Goal: Task Accomplishment & Management: Manage account settings

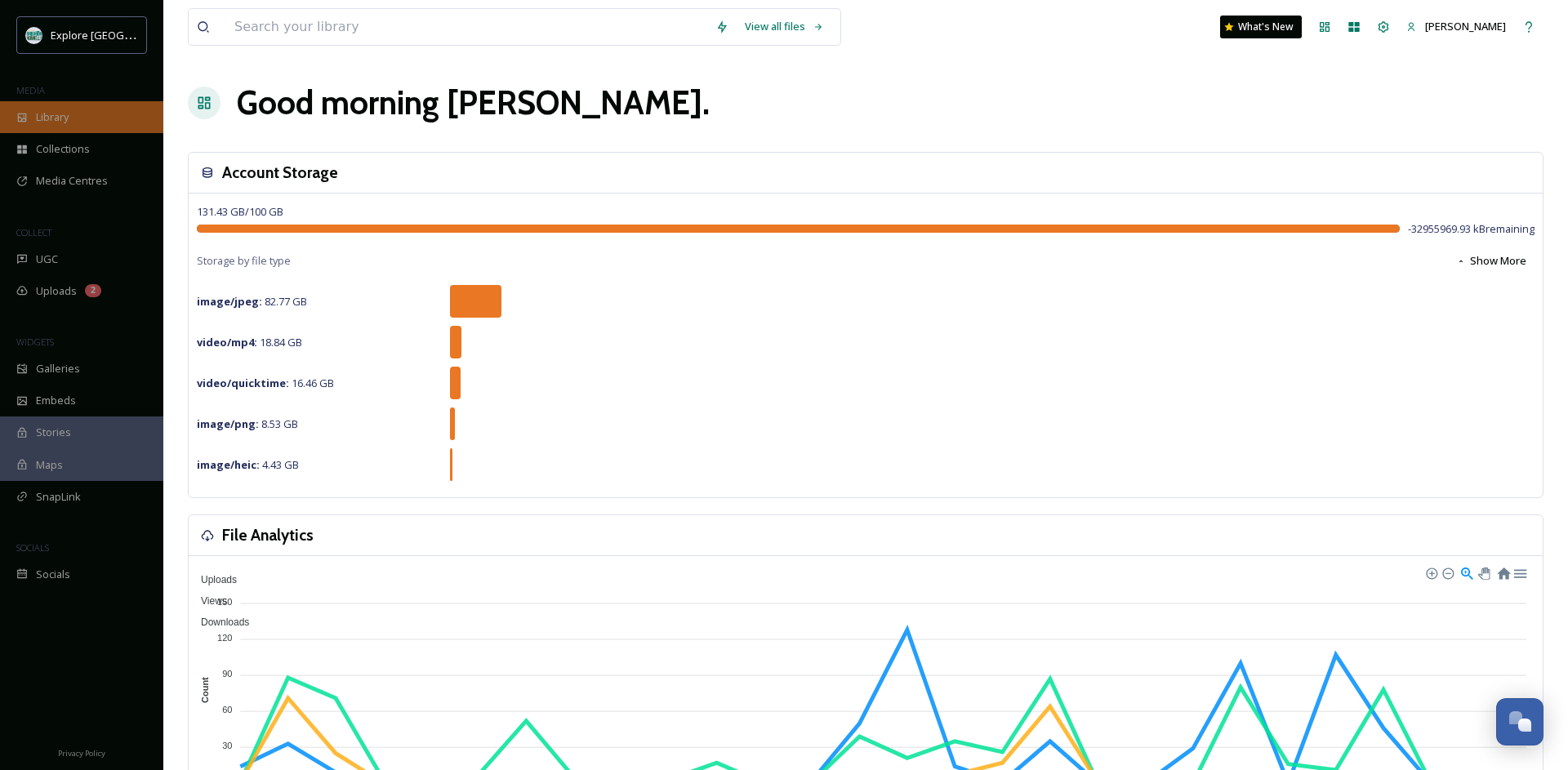
click at [48, 115] on span "Library" at bounding box center [52, 117] width 33 height 15
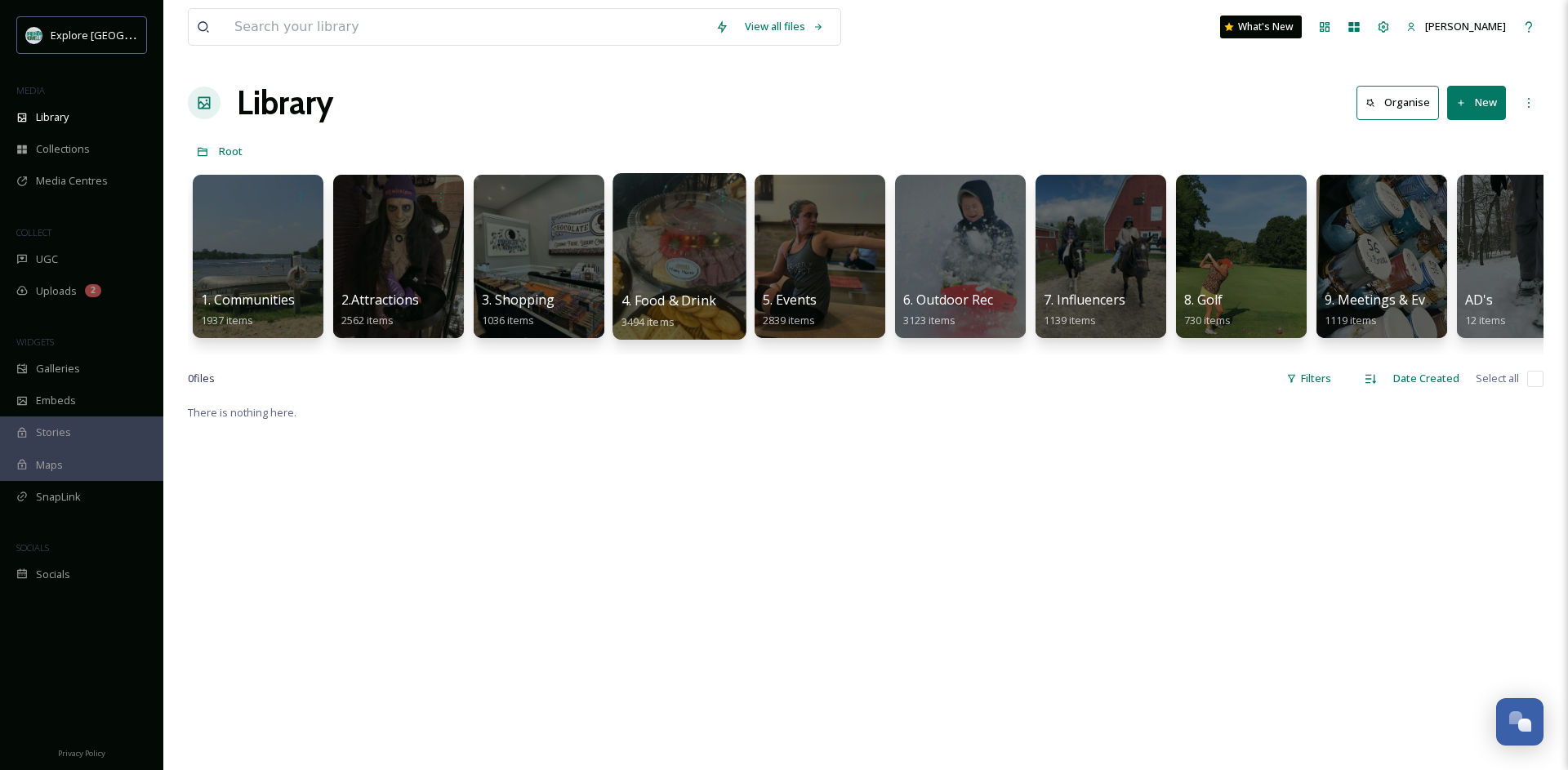
click at [731, 270] on div at bounding box center [679, 256] width 133 height 167
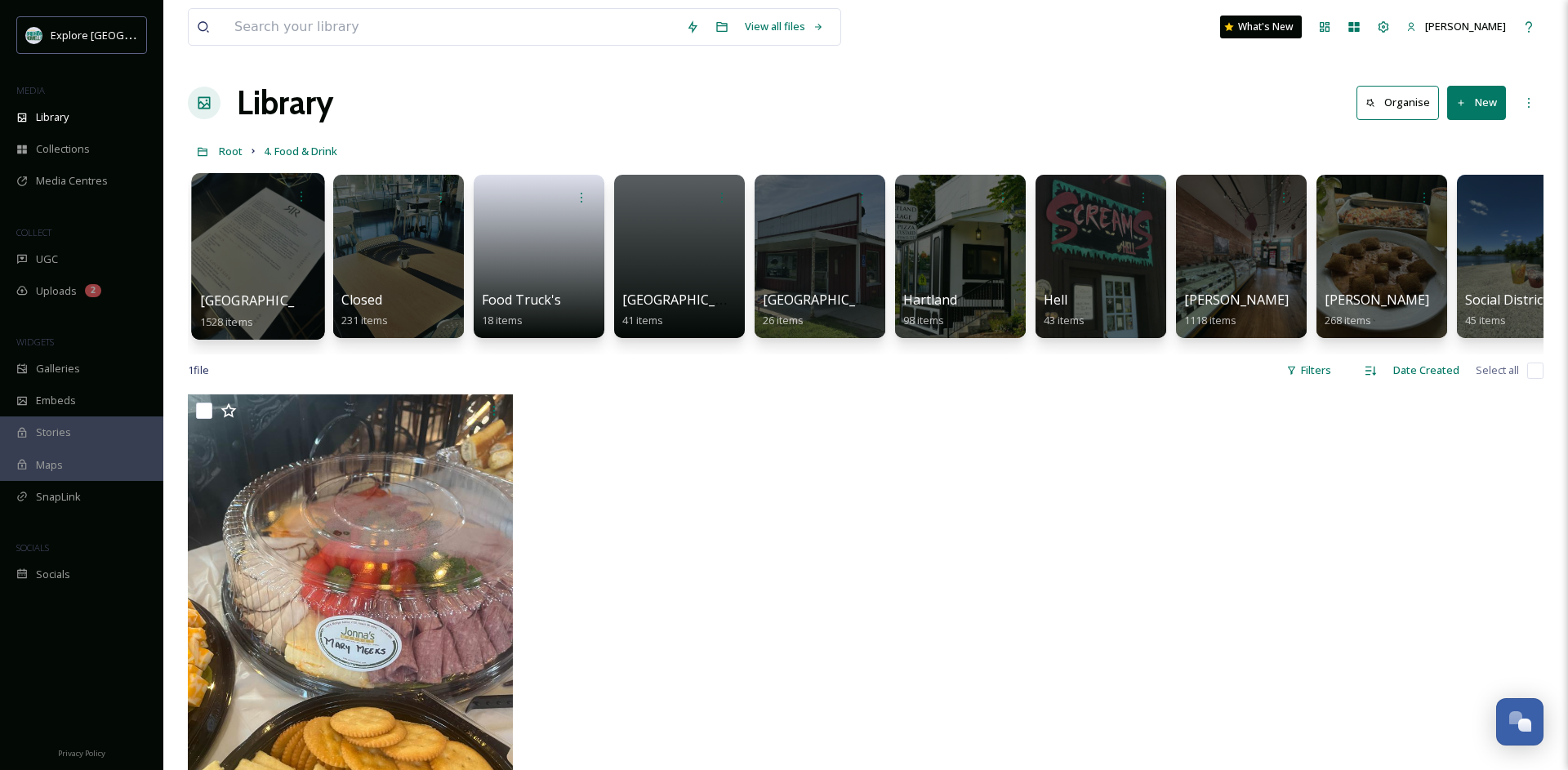
click at [281, 259] on div at bounding box center [257, 256] width 133 height 167
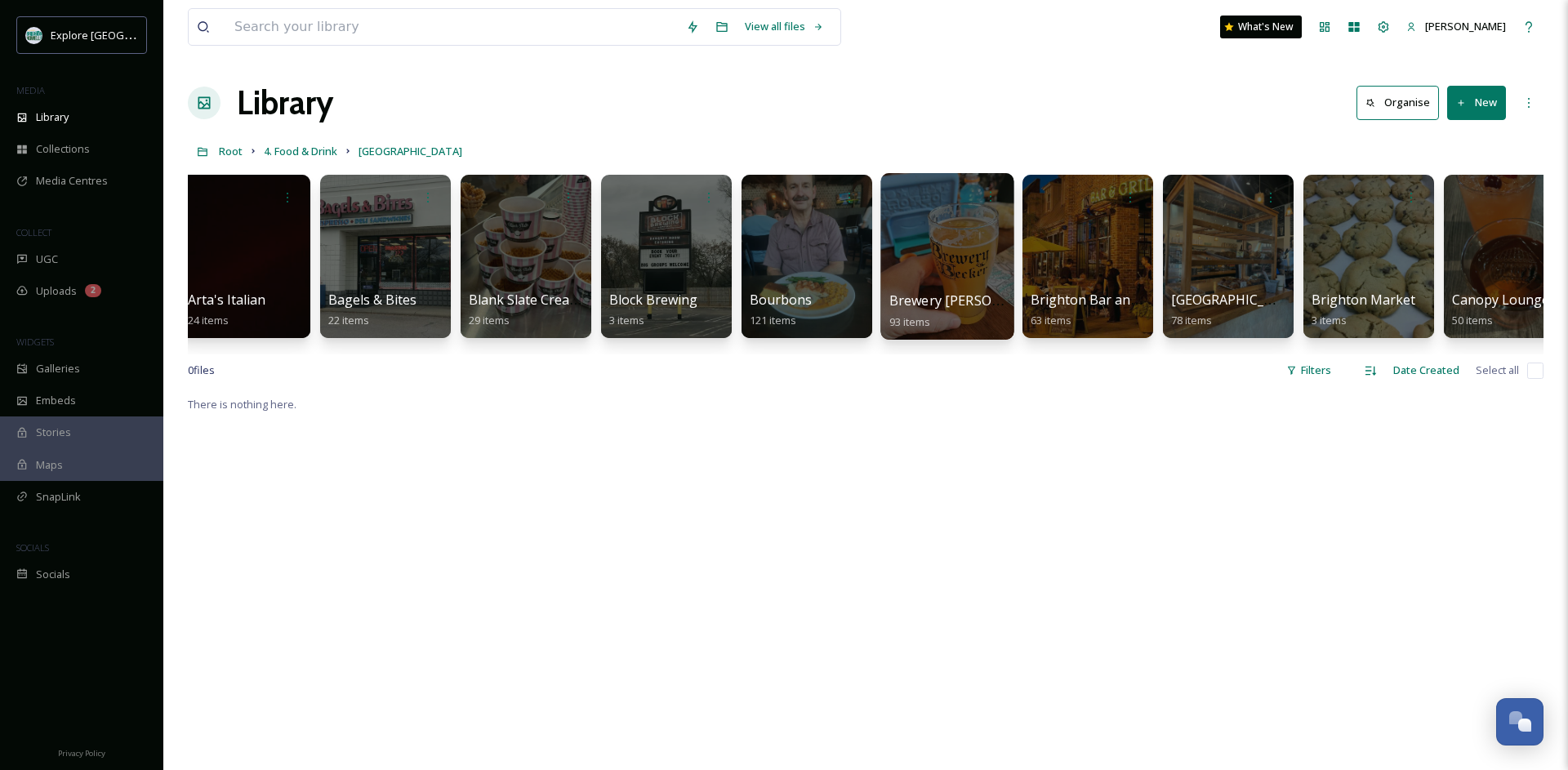
scroll to position [0, 354]
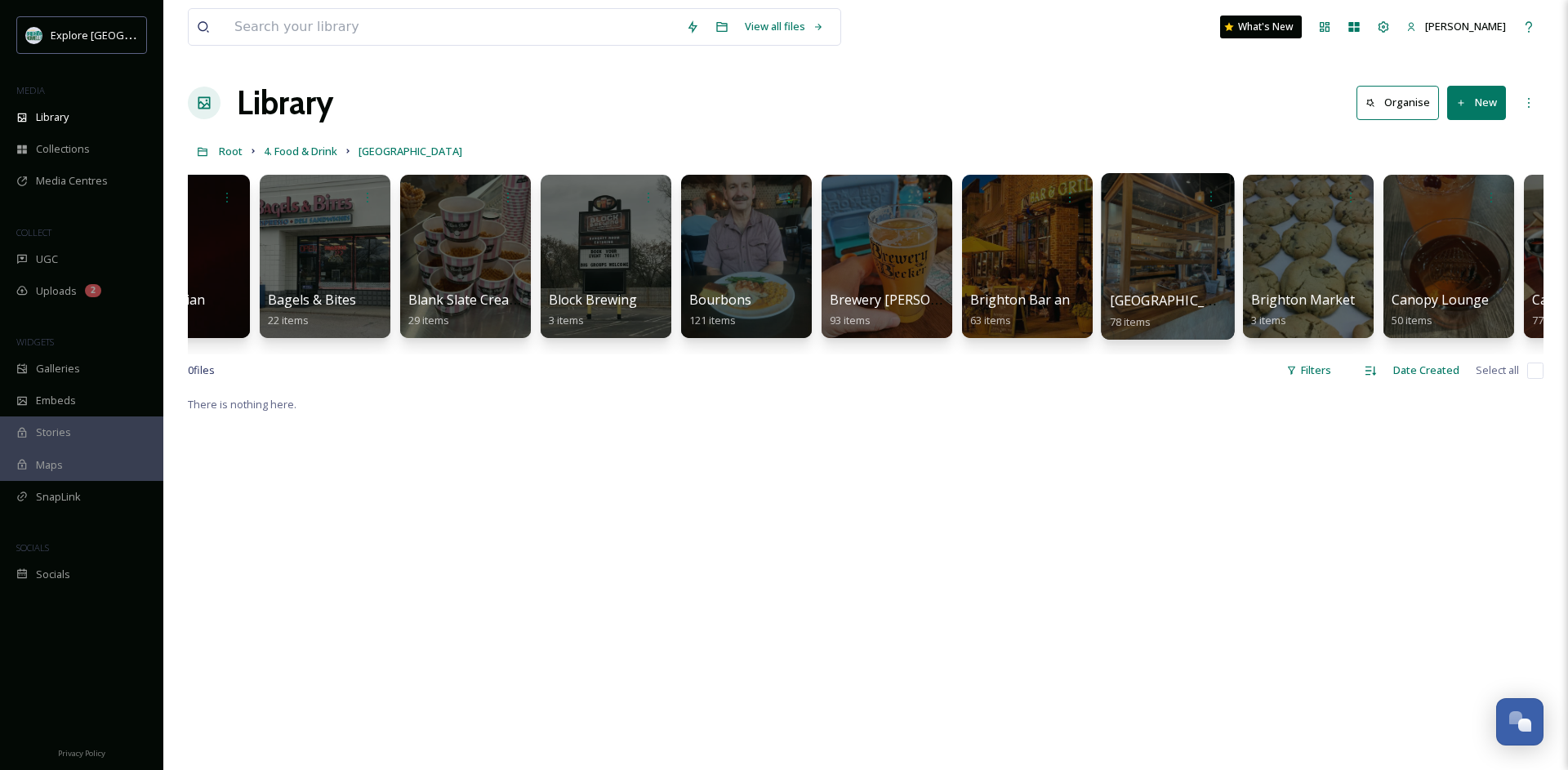
click at [1181, 270] on div at bounding box center [1168, 256] width 133 height 167
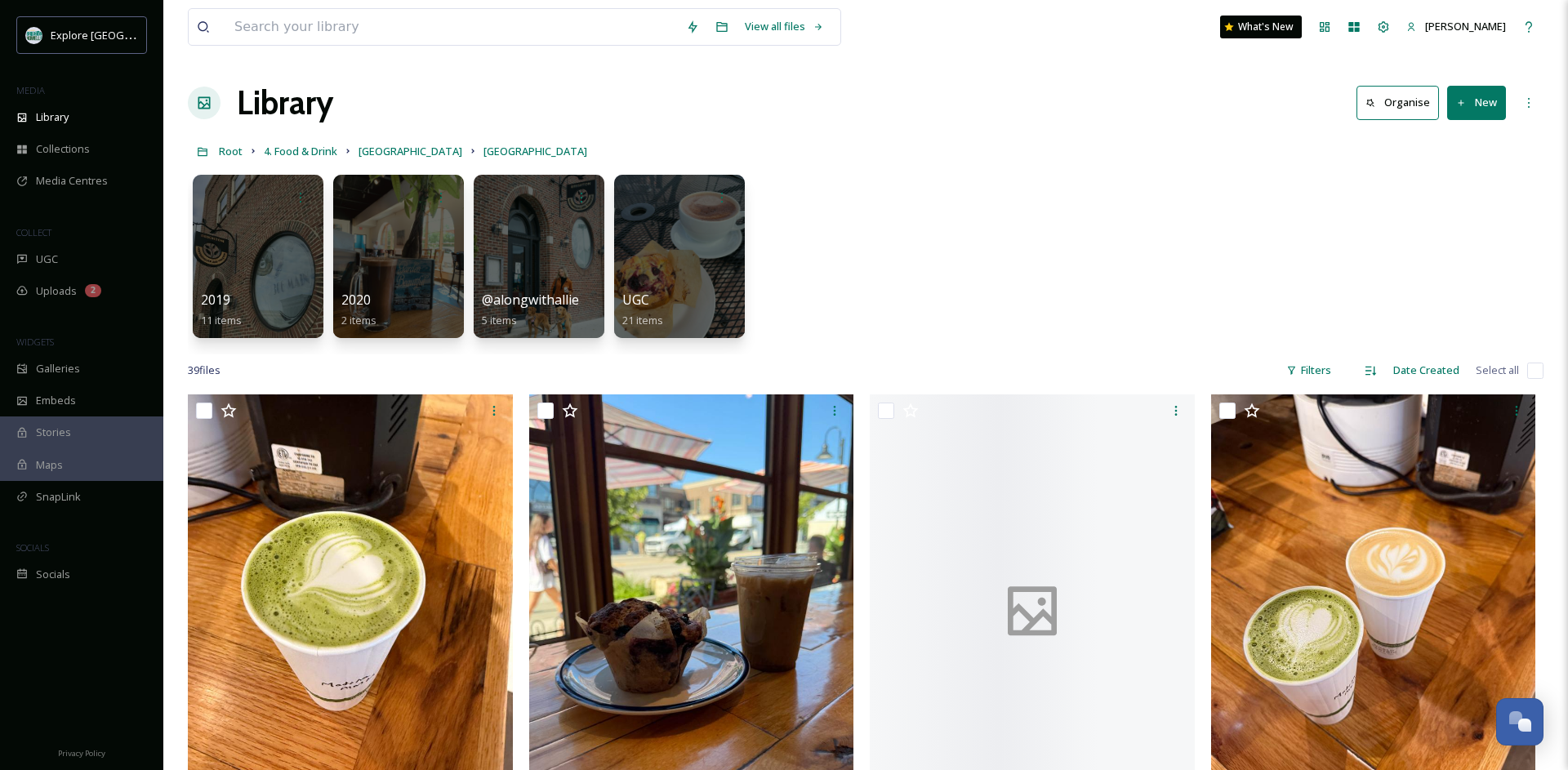
click at [1463, 104] on icon at bounding box center [1461, 104] width 10 height 10
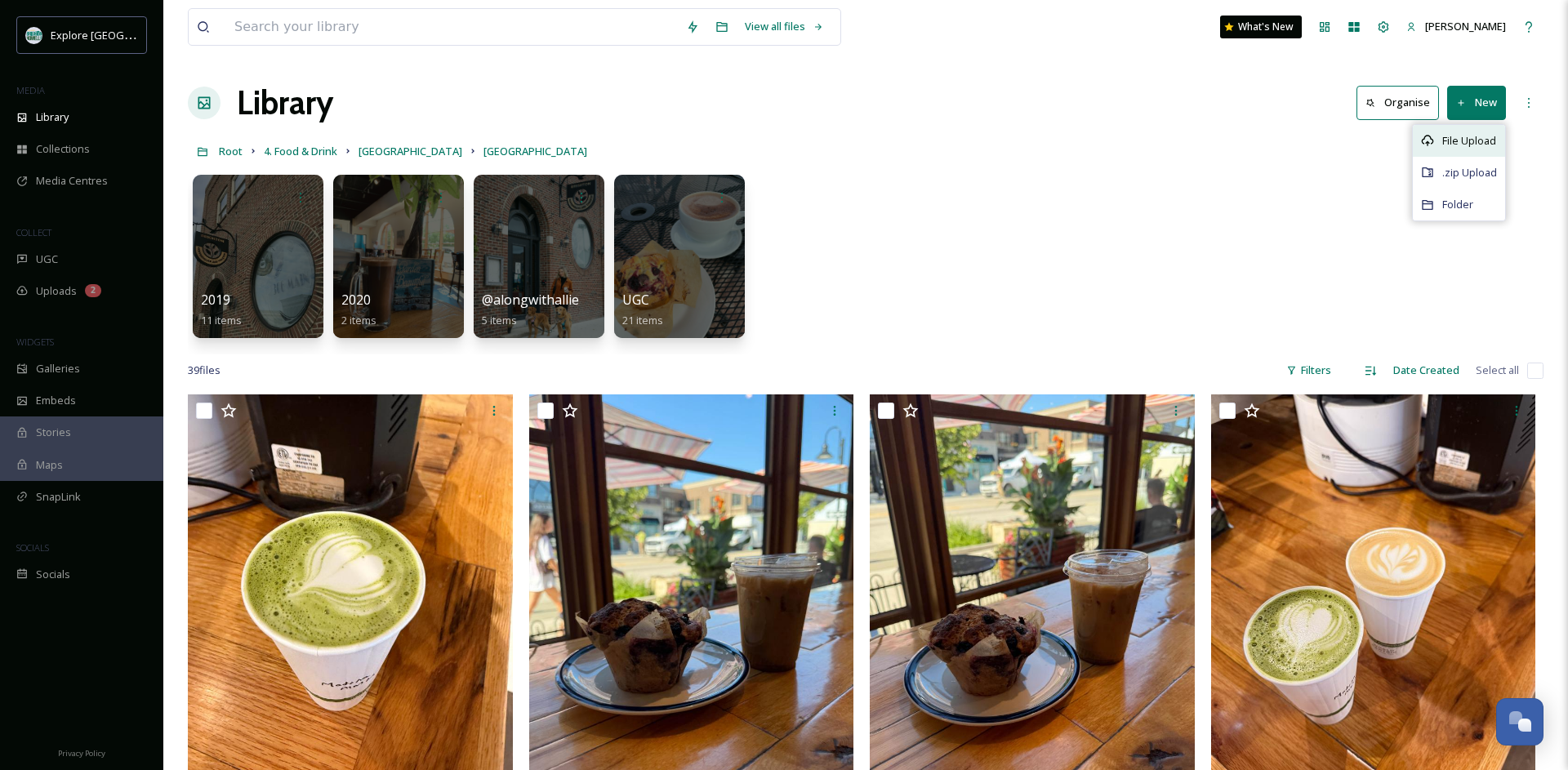
click at [1453, 147] on span "File Upload" at bounding box center [1469, 141] width 54 height 15
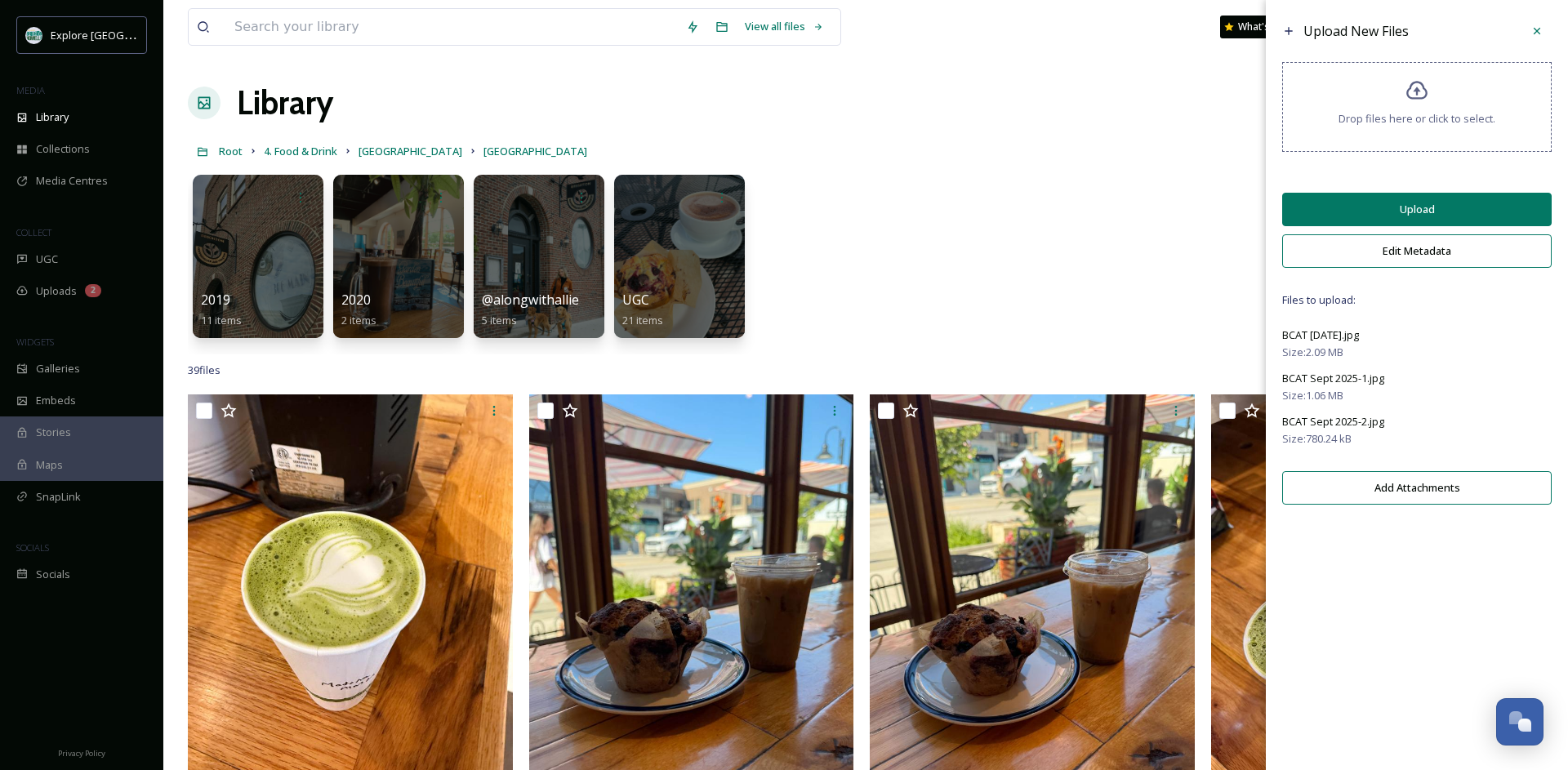
click at [1390, 226] on button "Upload" at bounding box center [1417, 209] width 269 height 33
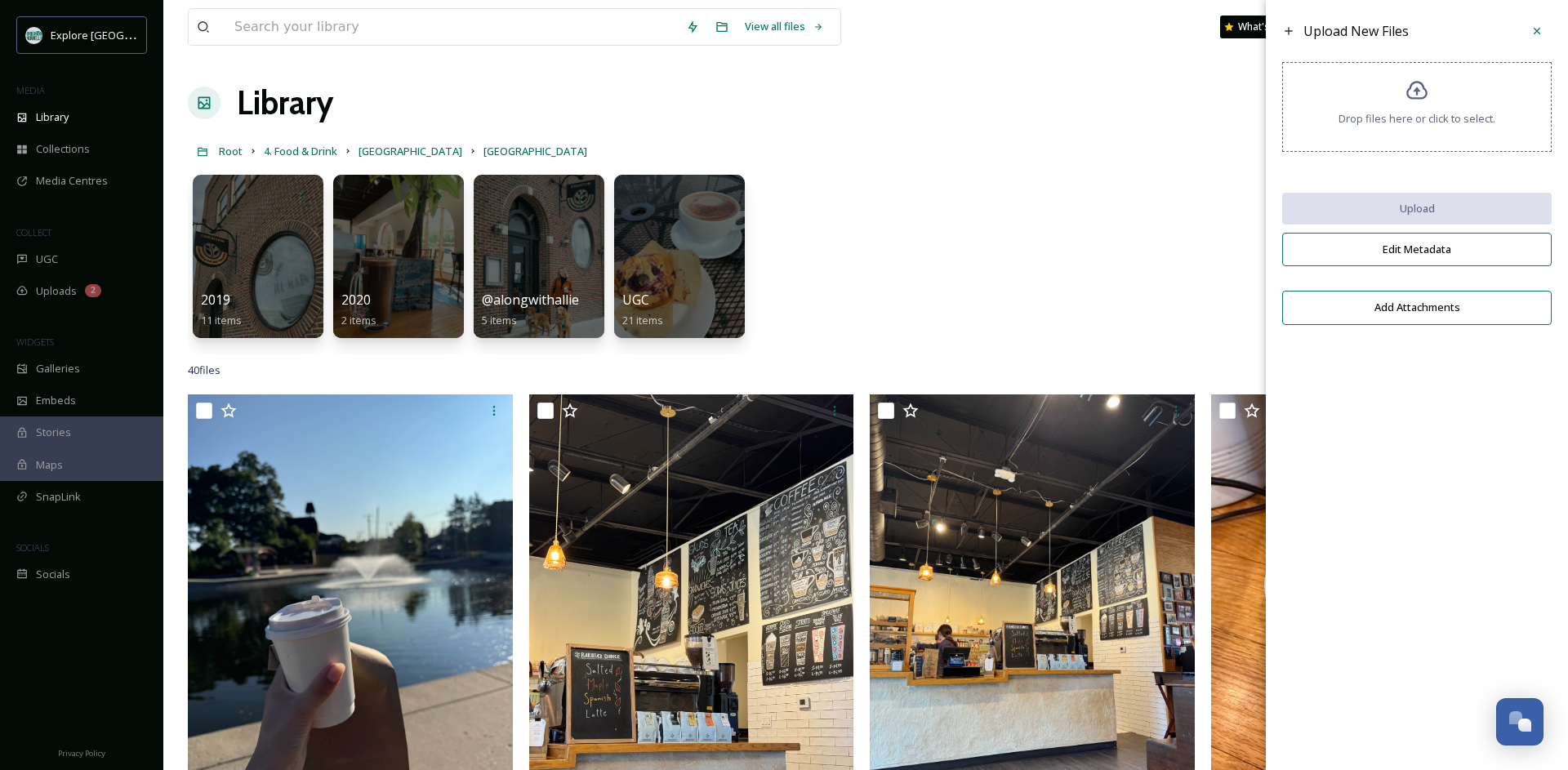
click at [394, 160] on link "[GEOGRAPHIC_DATA]" at bounding box center [410, 151] width 104 height 20
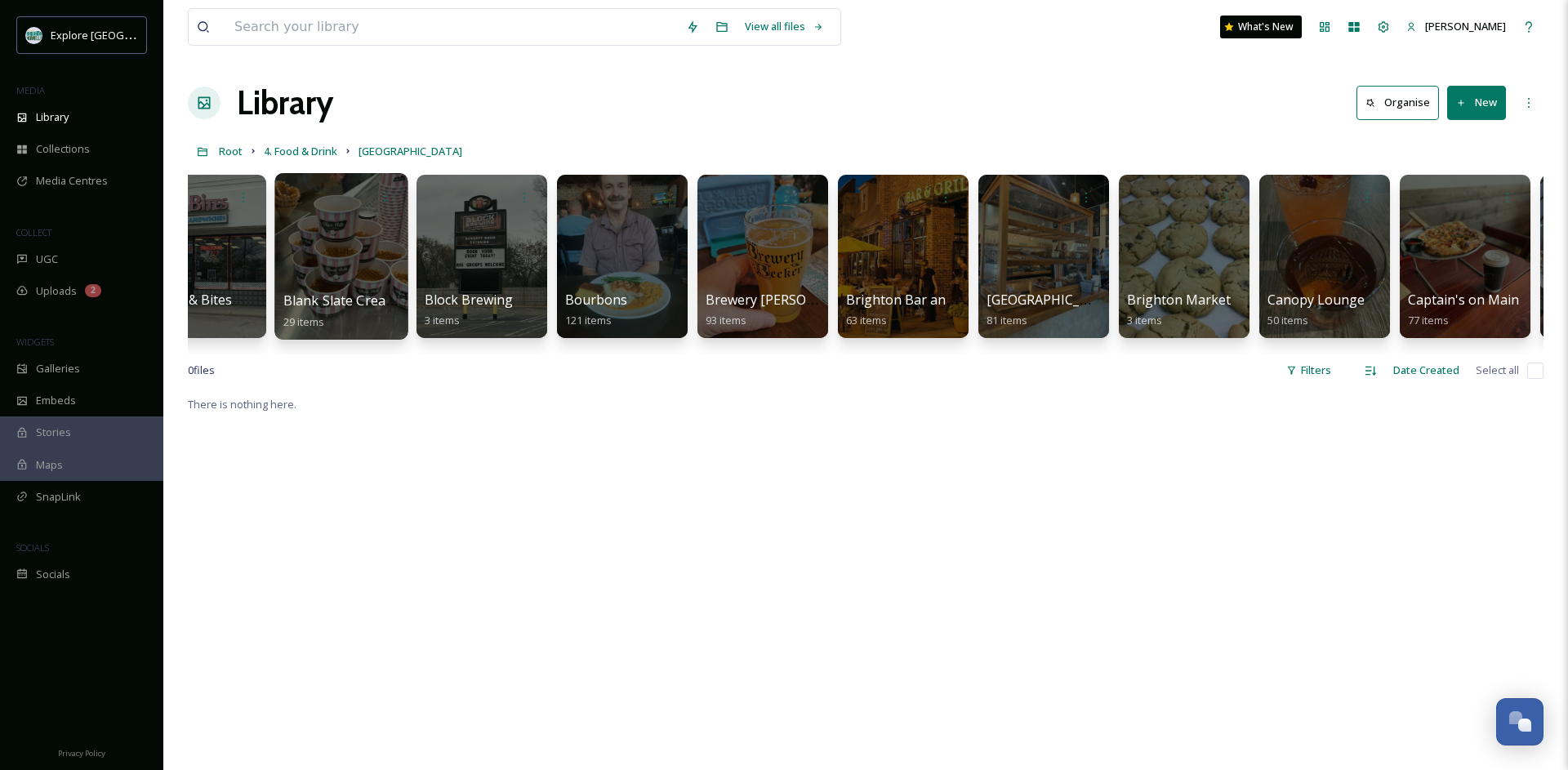
scroll to position [0, 839]
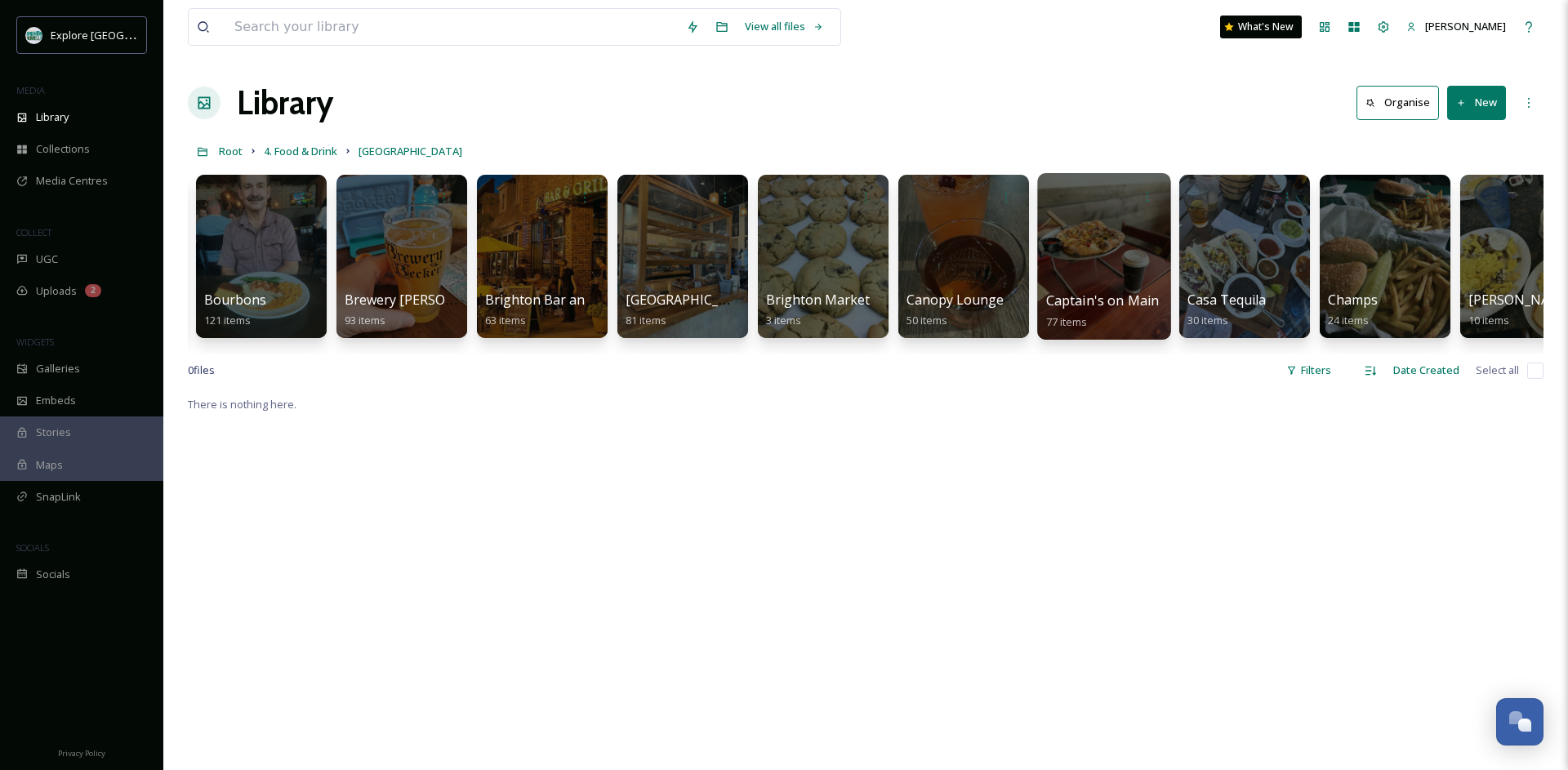
click at [1071, 247] on div at bounding box center [1104, 256] width 133 height 167
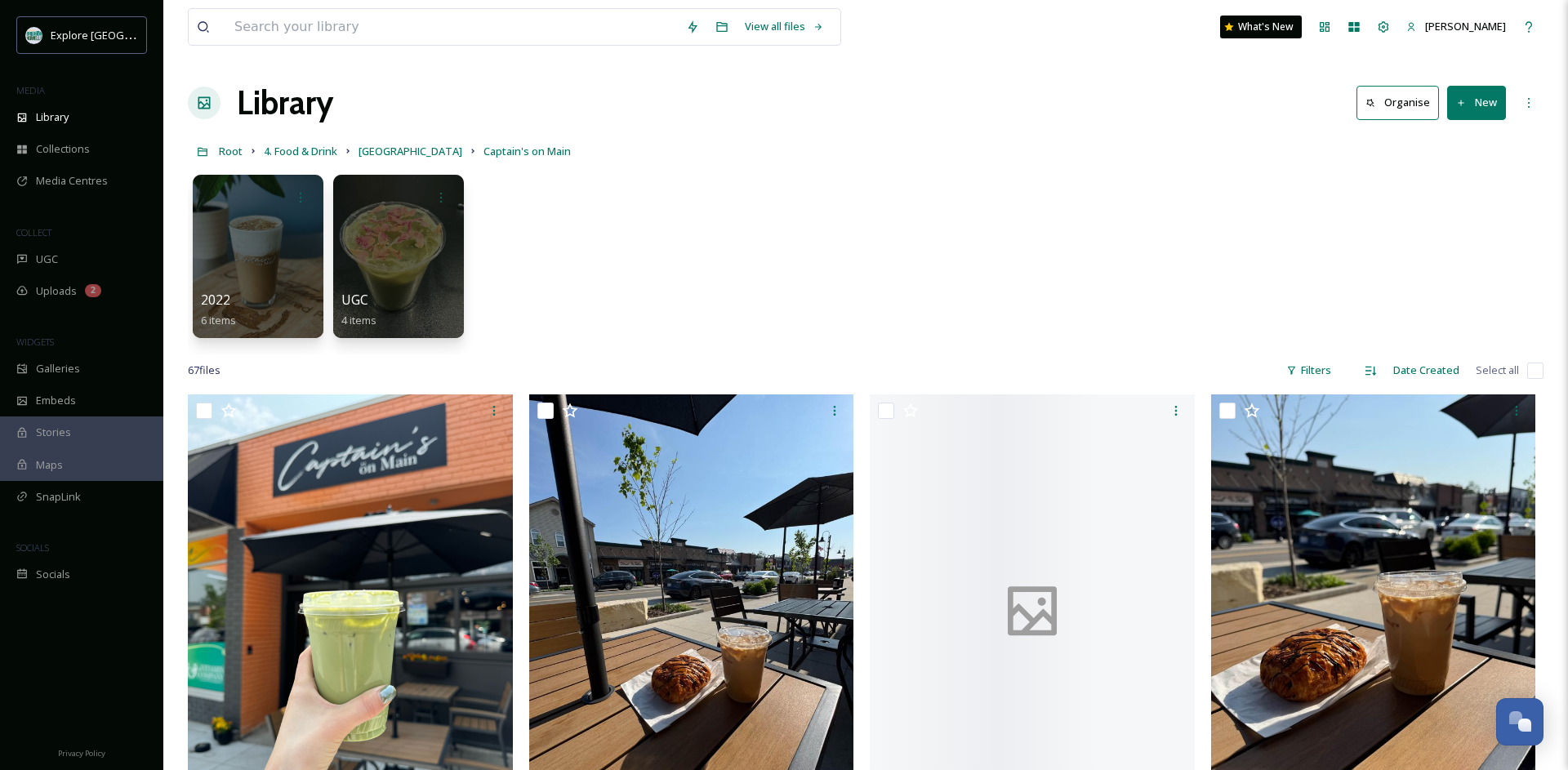
click at [1471, 108] on button "New" at bounding box center [1476, 102] width 59 height 33
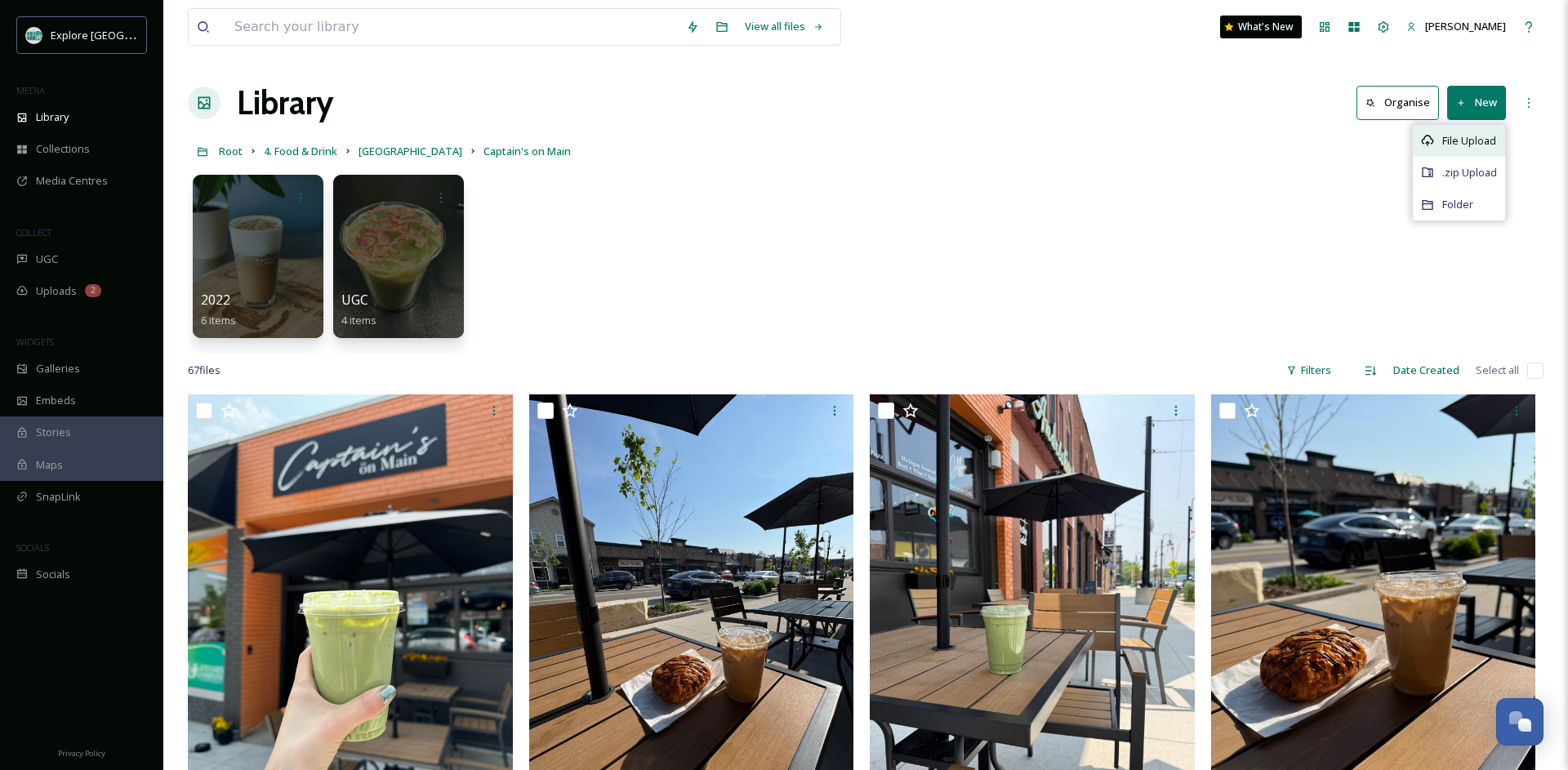
click at [1458, 141] on span "File Upload" at bounding box center [1469, 141] width 54 height 15
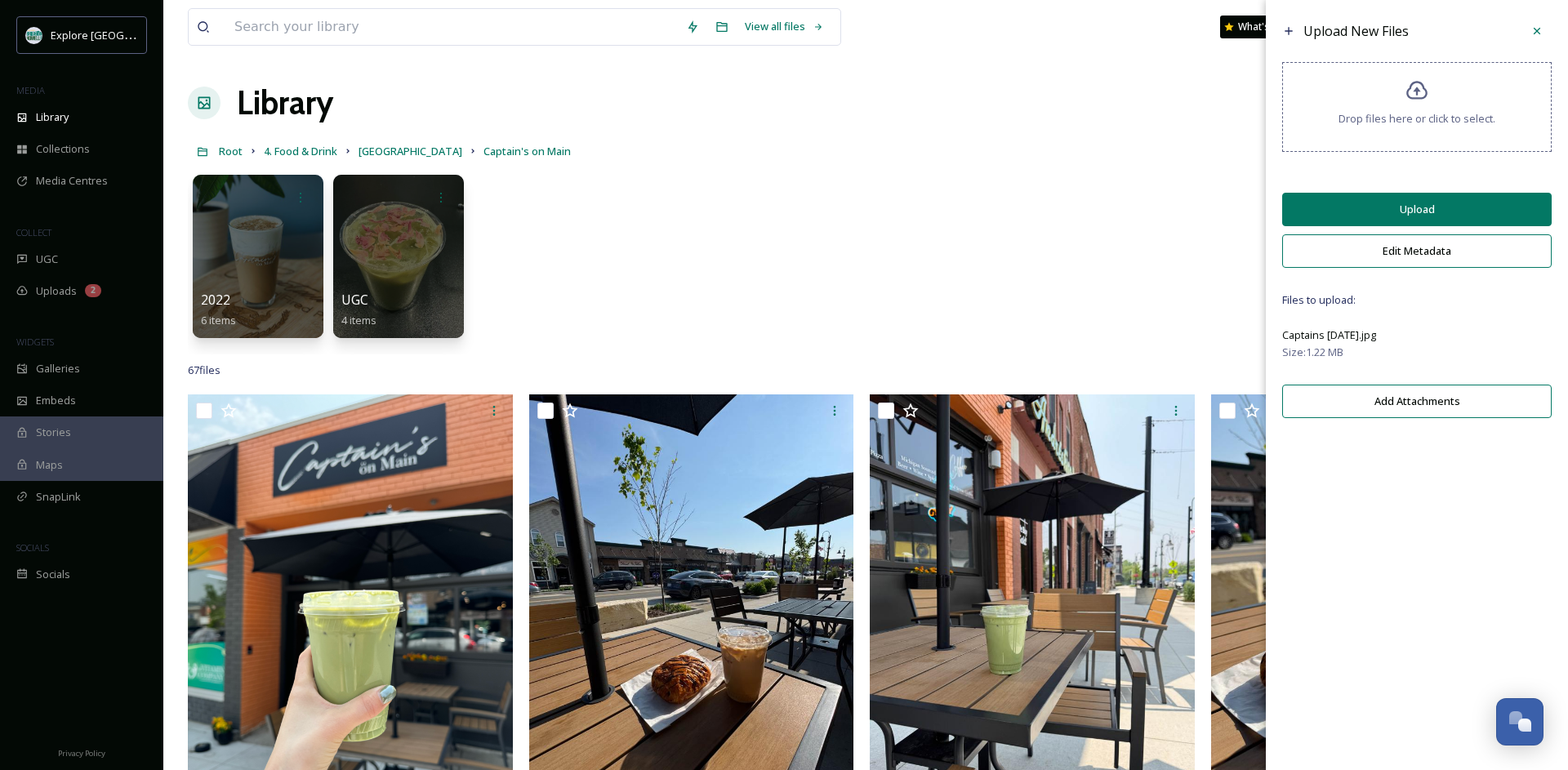
click at [1428, 223] on button "Upload" at bounding box center [1417, 209] width 269 height 33
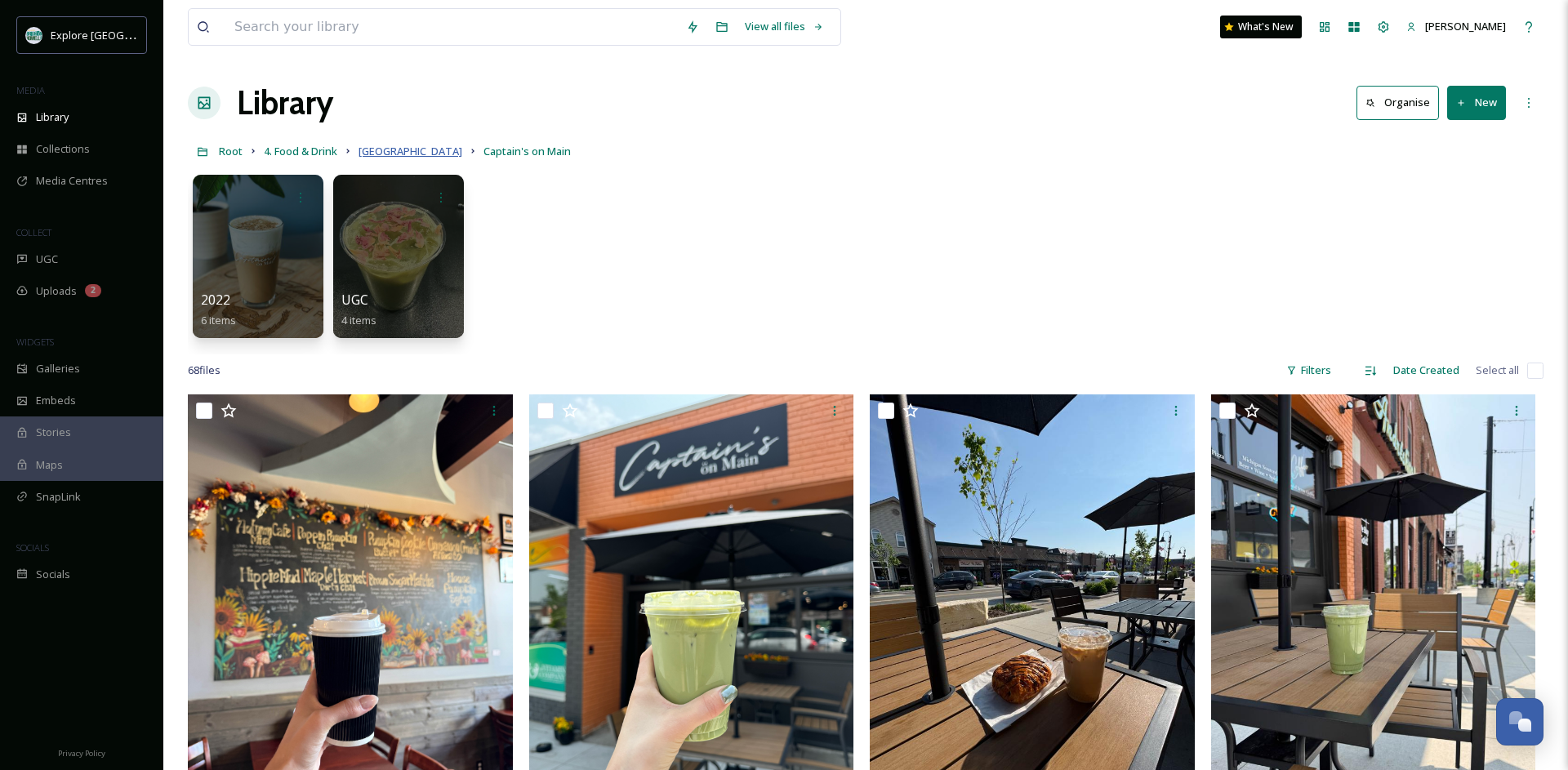
click at [381, 153] on span "[GEOGRAPHIC_DATA]" at bounding box center [410, 151] width 104 height 15
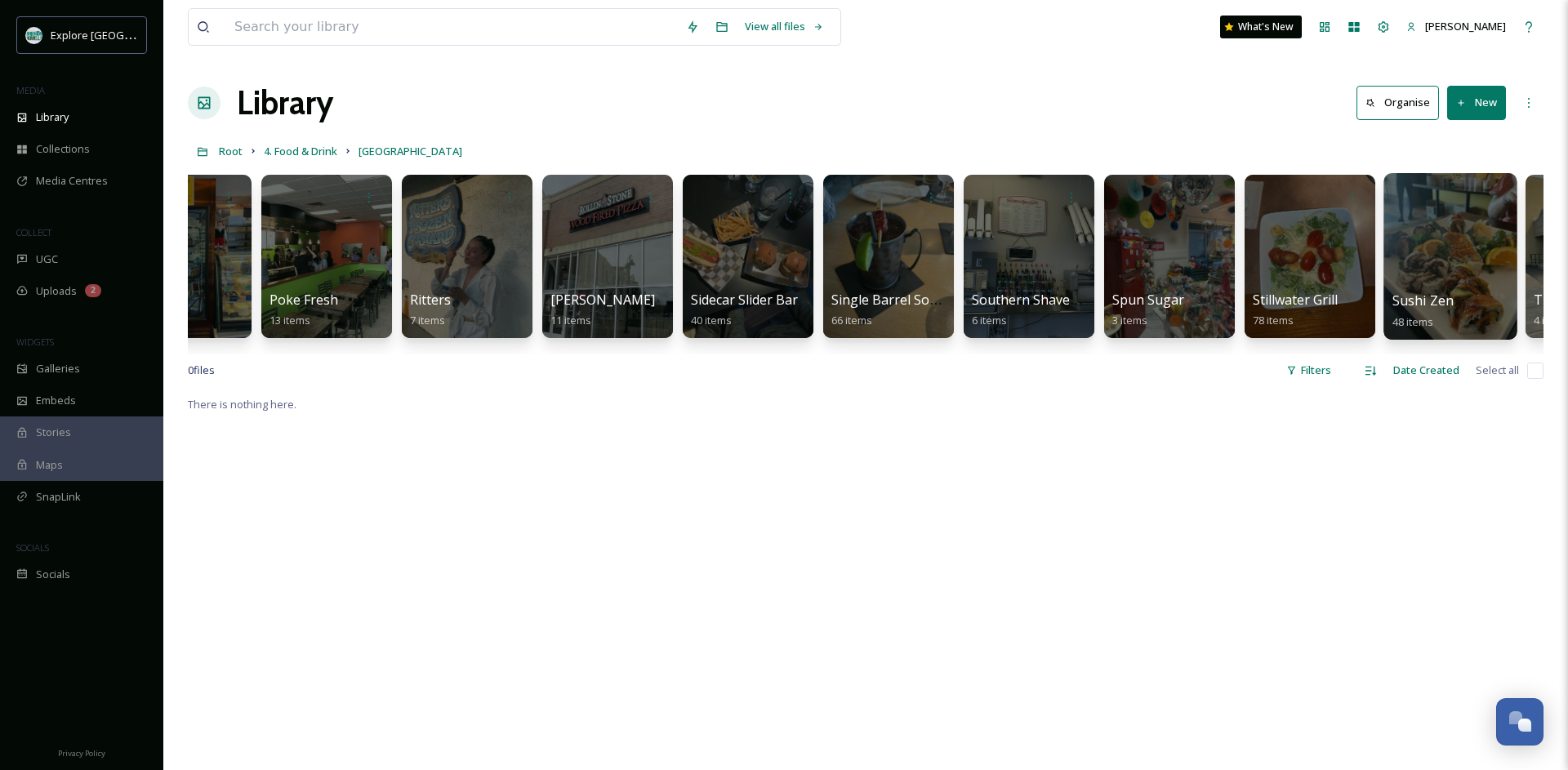
scroll to position [0, 4667]
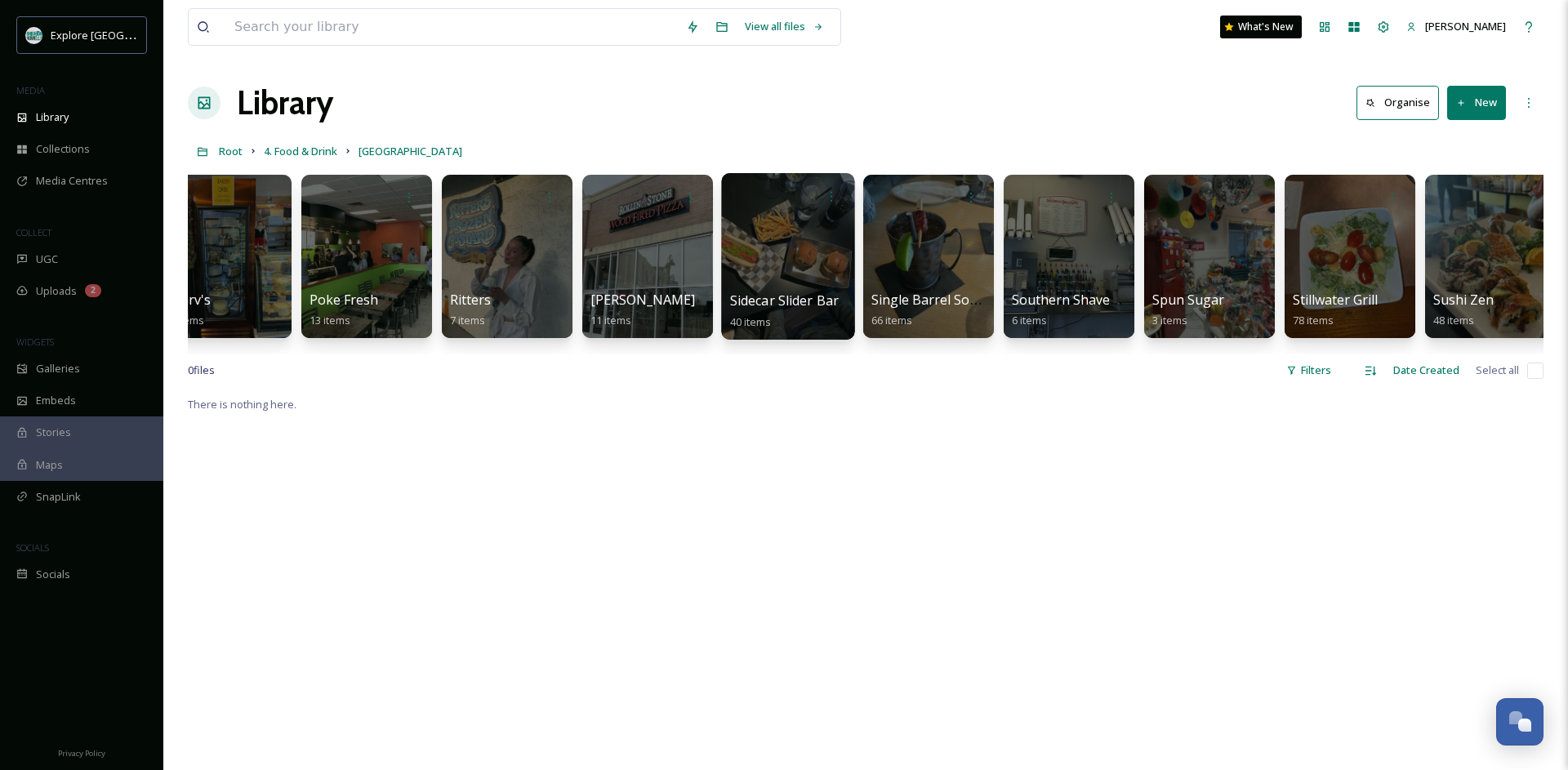
click at [803, 245] on div at bounding box center [788, 256] width 133 height 167
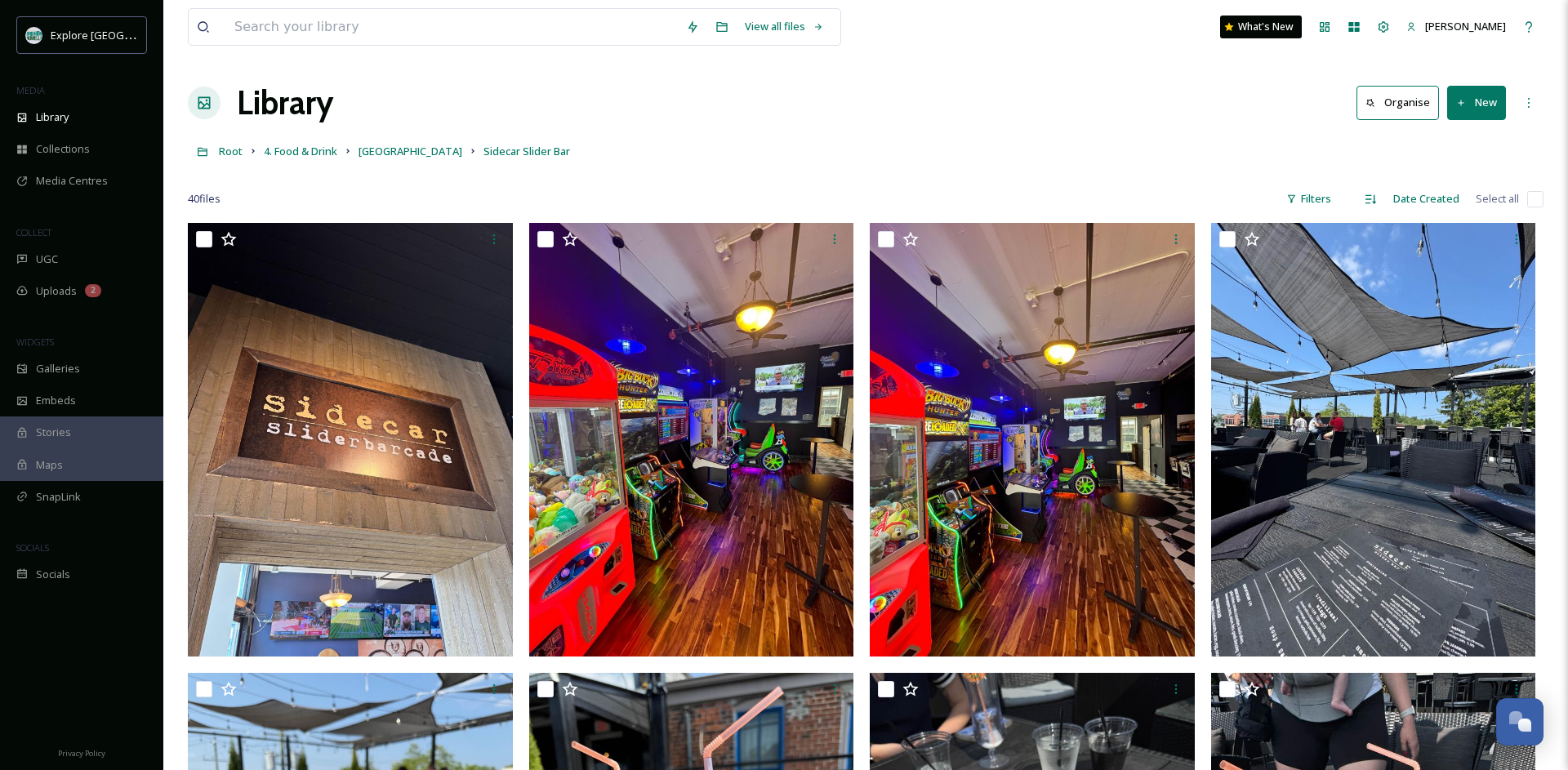
click at [1472, 101] on button "New" at bounding box center [1476, 102] width 59 height 33
click at [1459, 139] on span "File Upload" at bounding box center [1469, 141] width 54 height 15
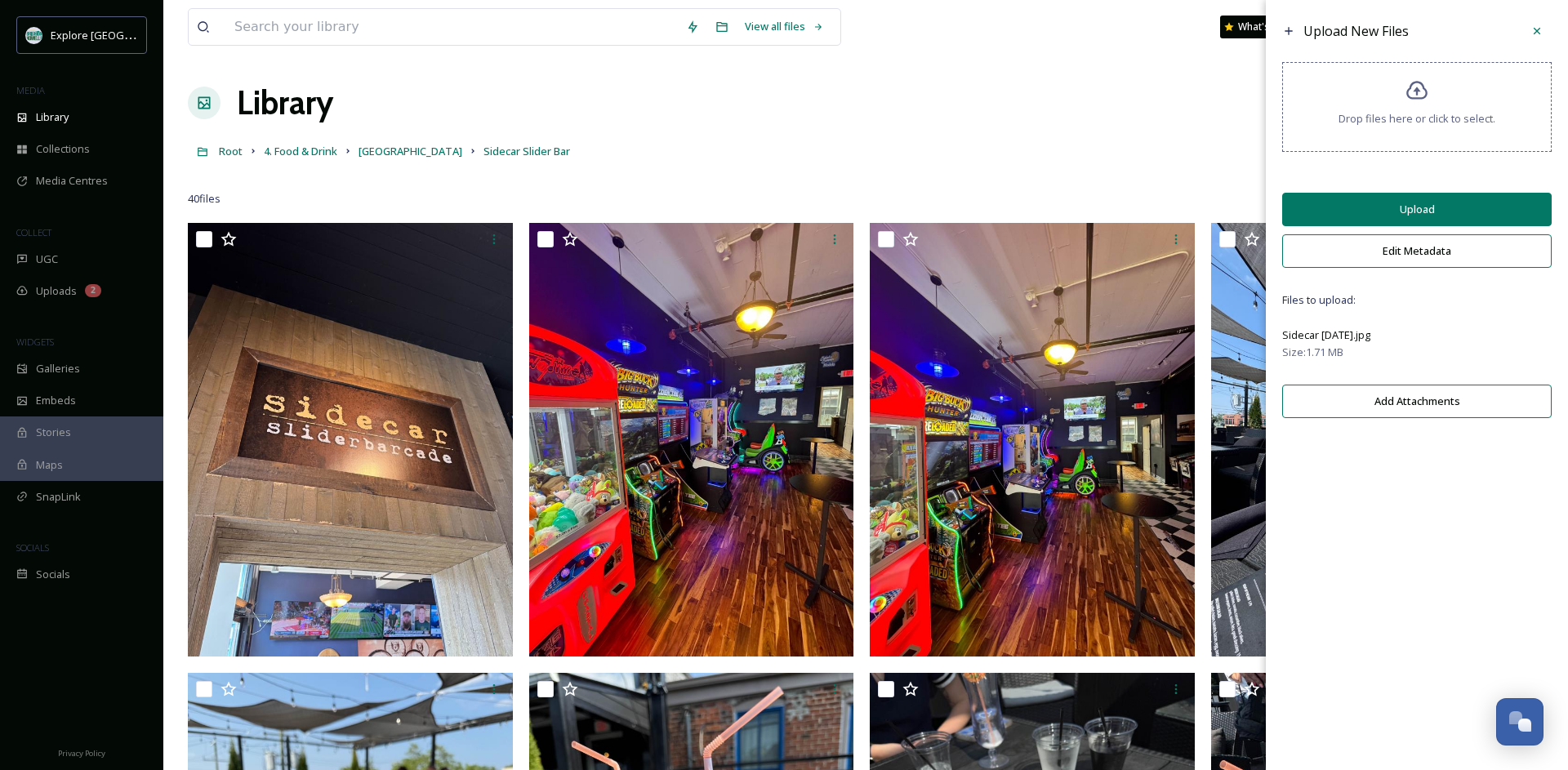
click at [1427, 216] on button "Upload" at bounding box center [1417, 209] width 269 height 33
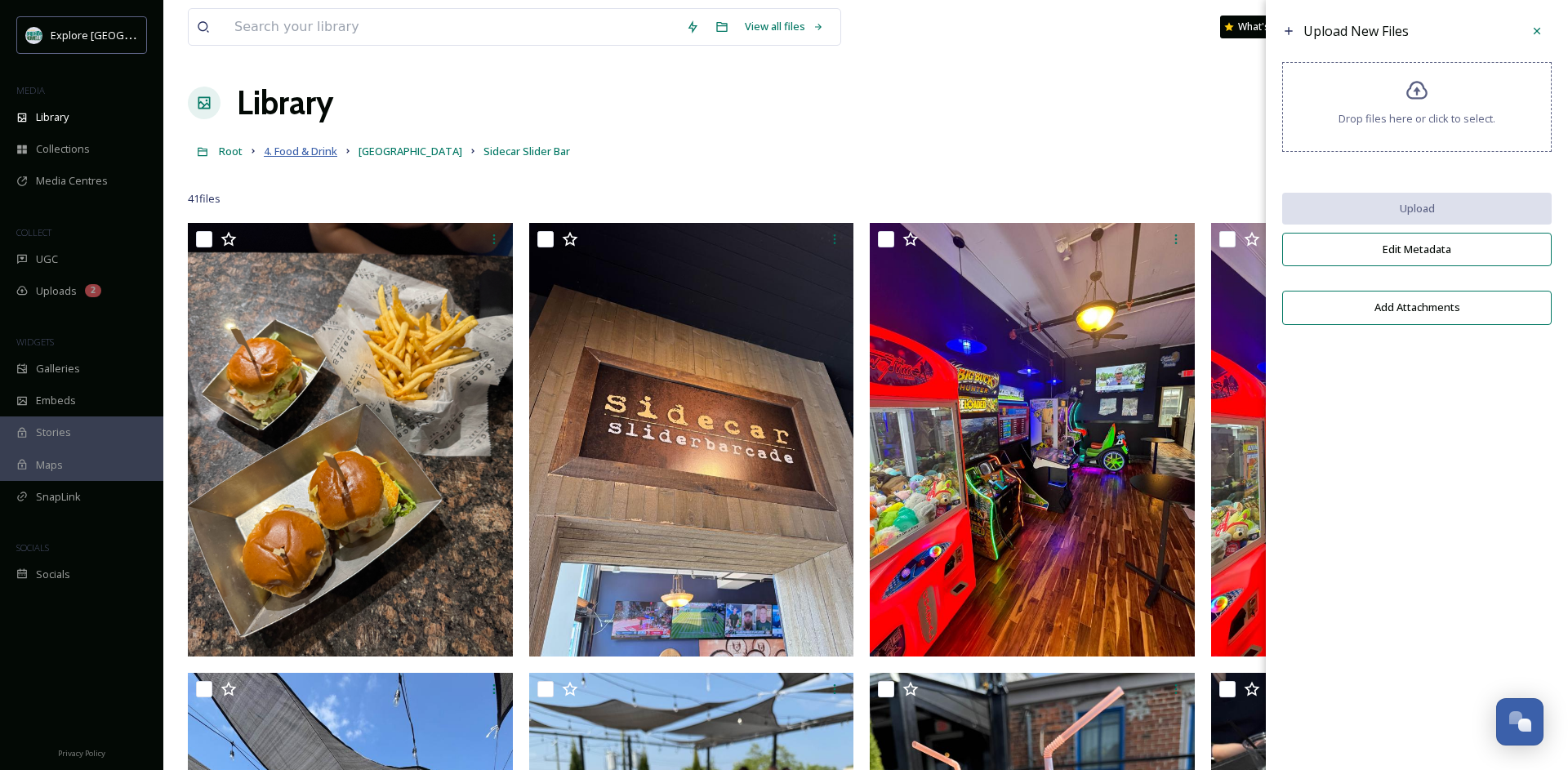
click at [317, 153] on span "4. Food & Drink" at bounding box center [300, 151] width 74 height 15
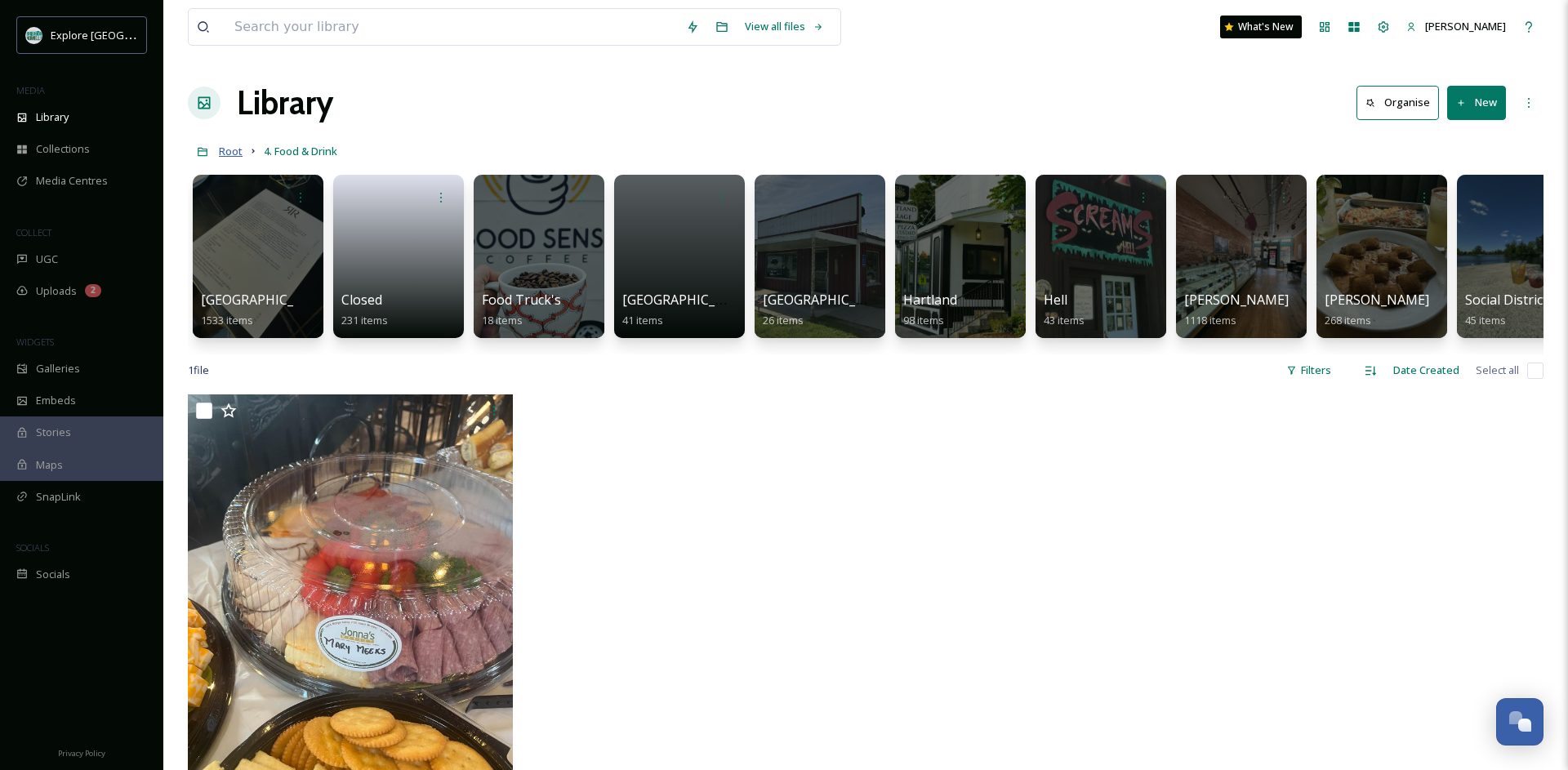
click at [223, 153] on span "Root" at bounding box center [231, 151] width 24 height 15
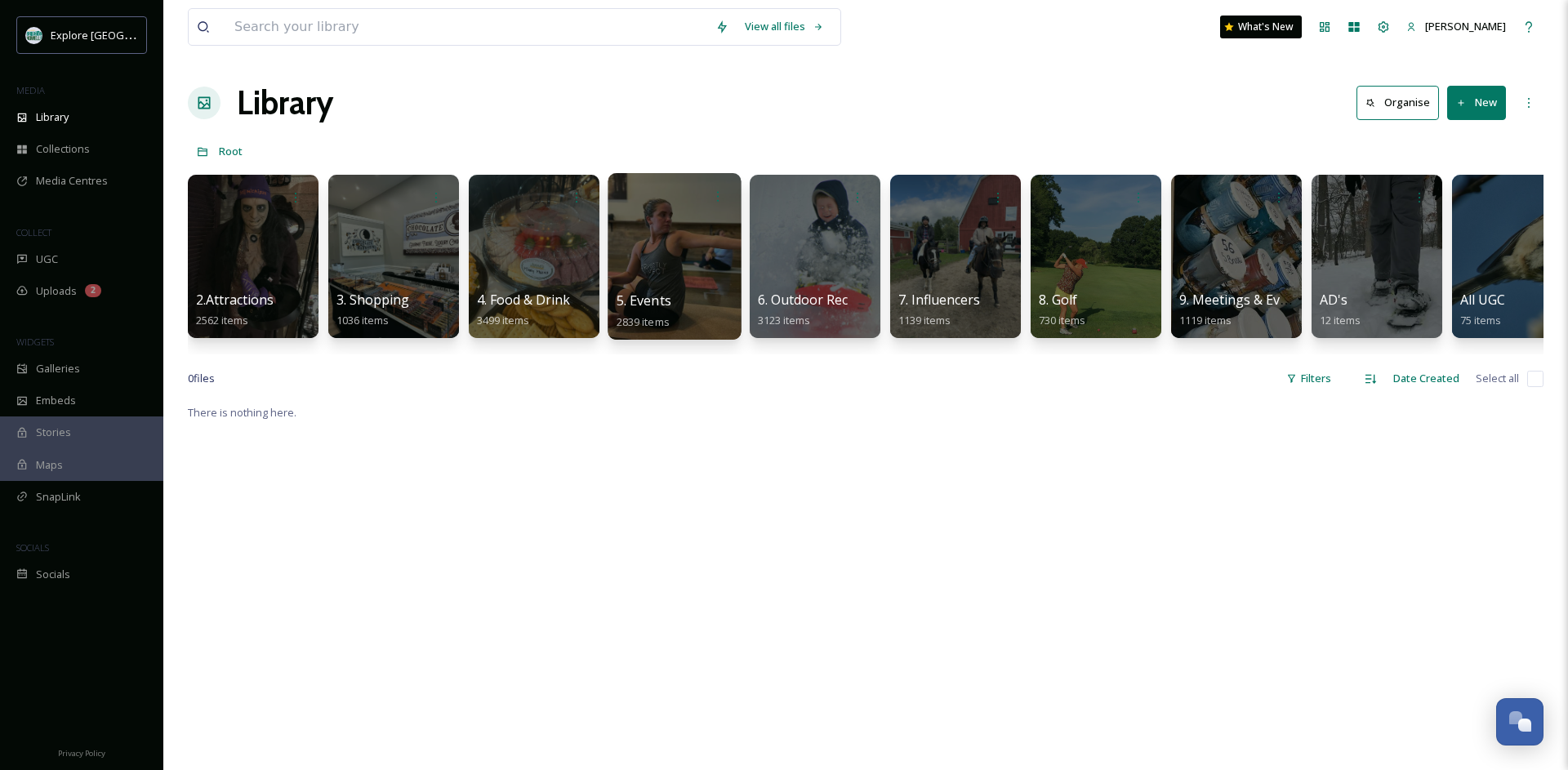
scroll to position [0, 141]
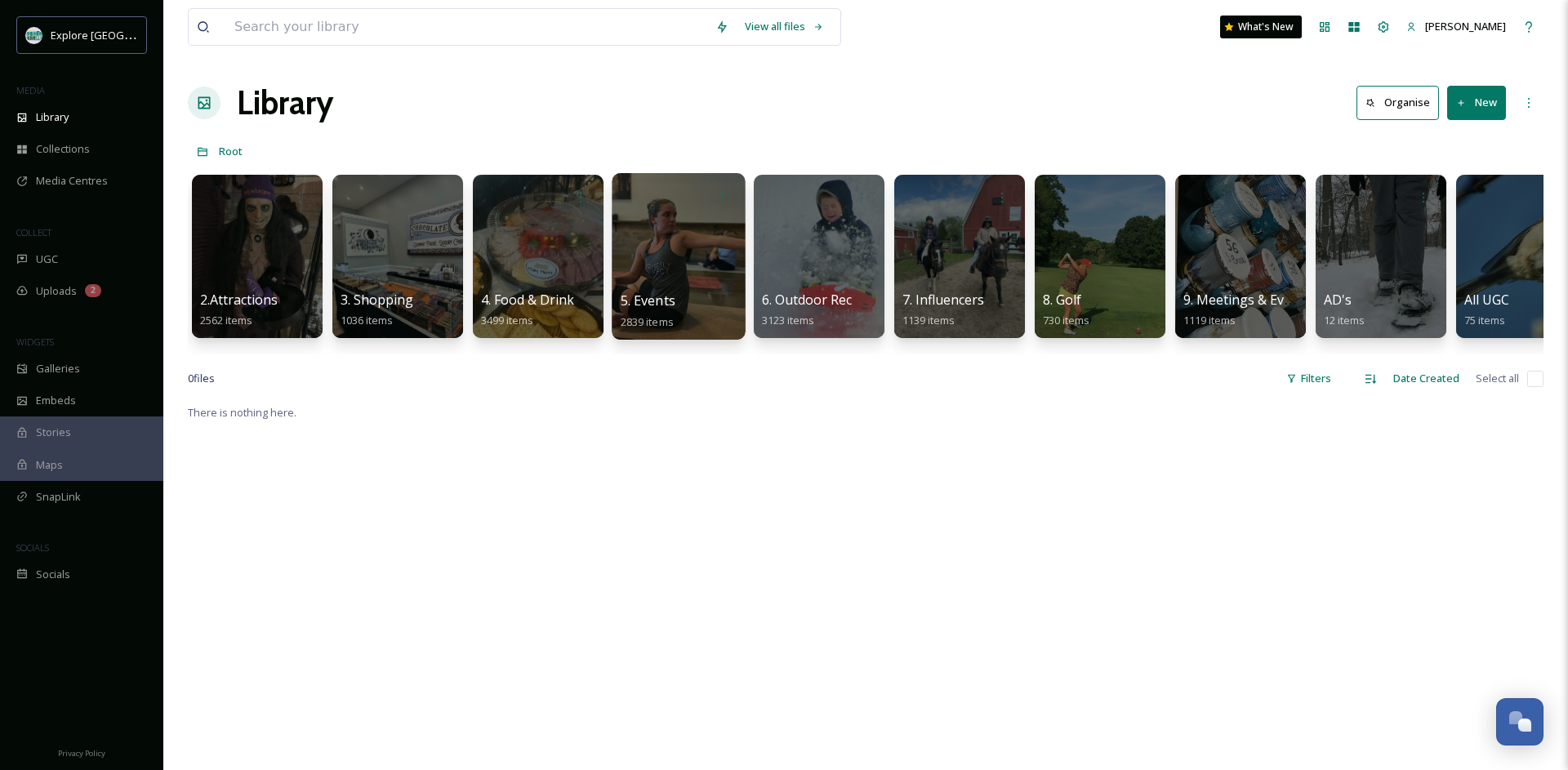
click at [690, 271] on div at bounding box center [678, 256] width 133 height 167
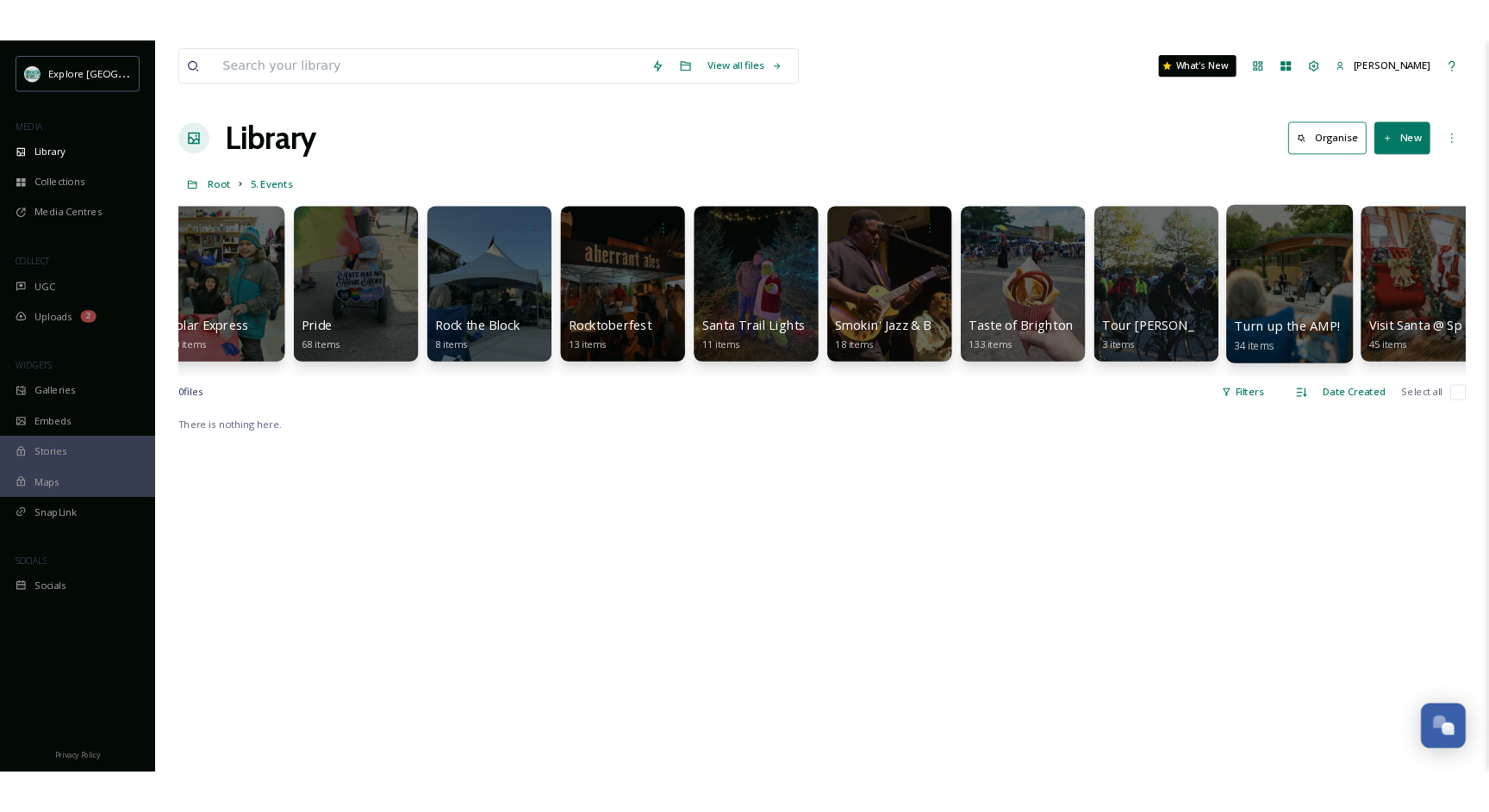
scroll to position [0, 5359]
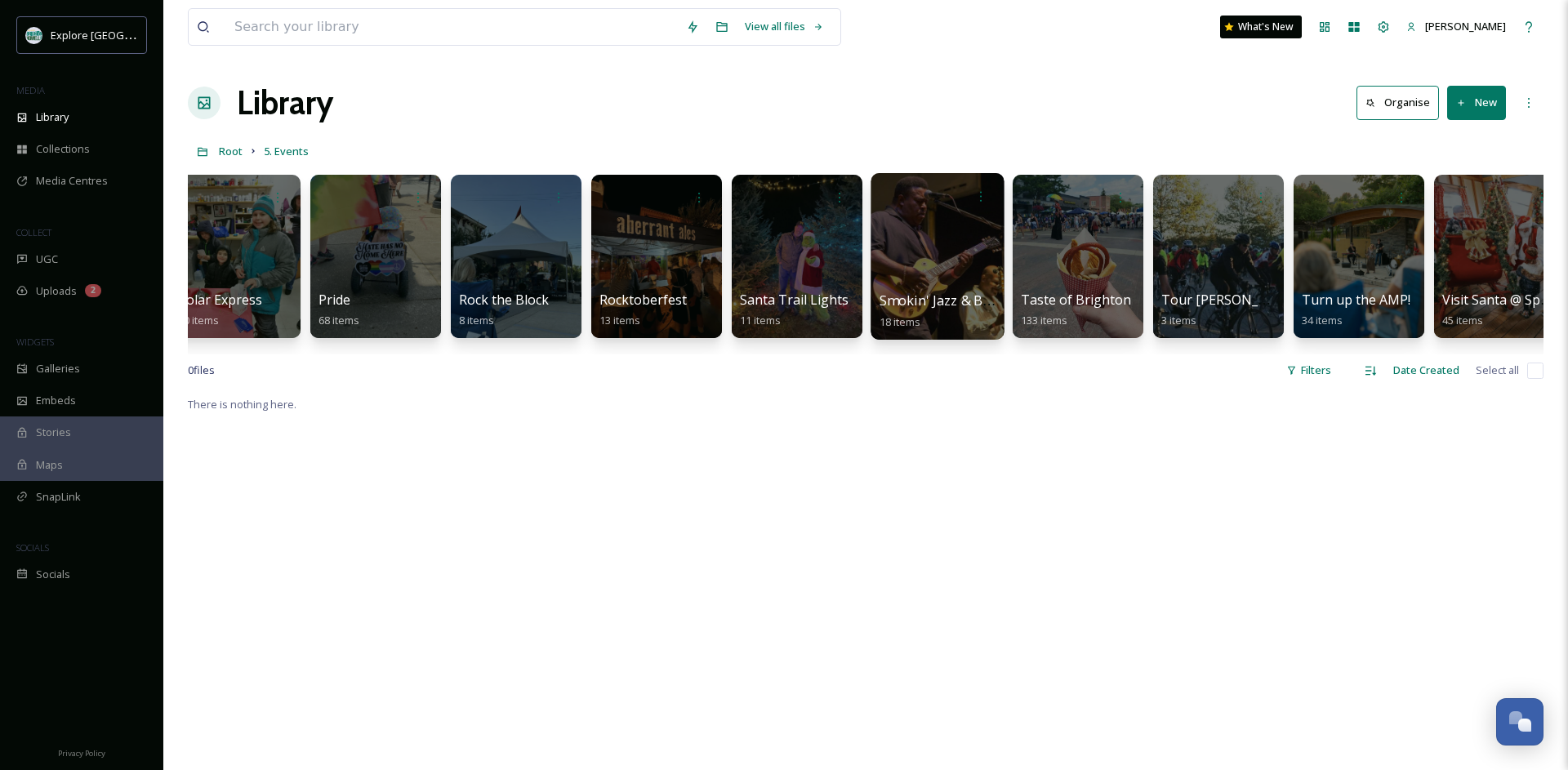
click at [910, 263] on div at bounding box center [938, 256] width 133 height 167
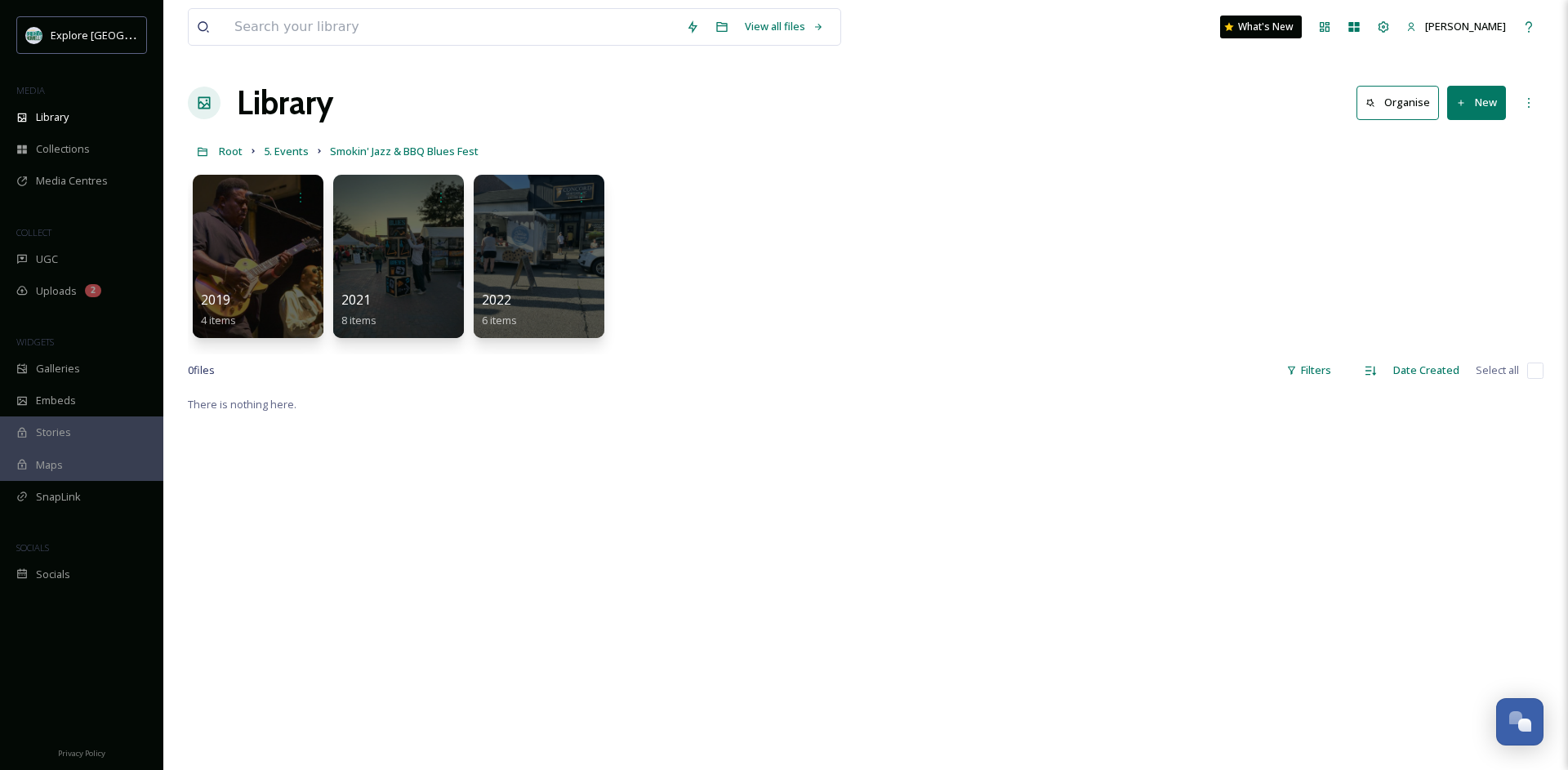
click at [1483, 119] on button "New" at bounding box center [1476, 102] width 59 height 33
click at [1463, 199] on span "Folder" at bounding box center [1458, 204] width 31 height 15
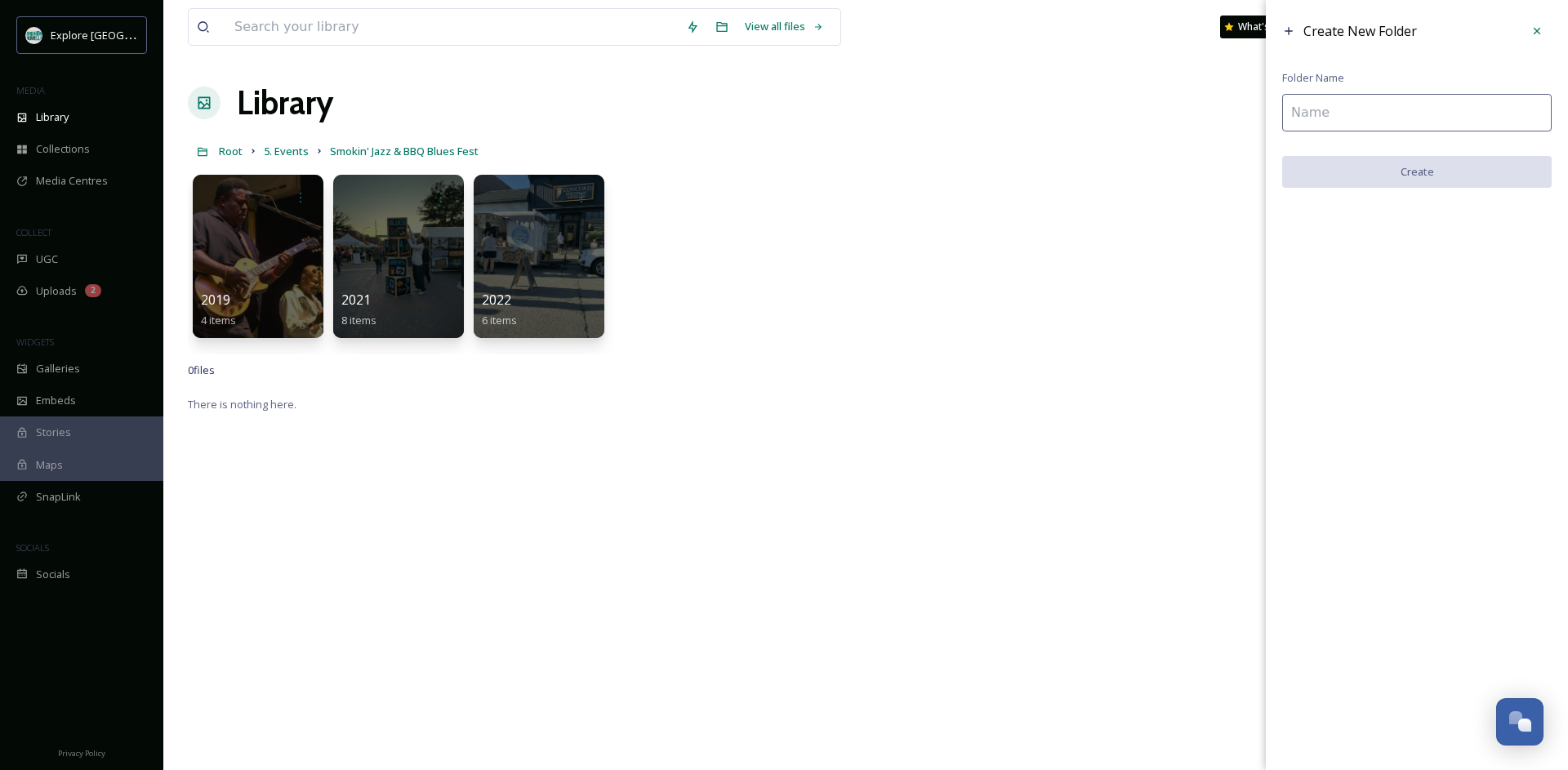
click at [1384, 117] on input at bounding box center [1417, 113] width 269 height 38
type input "2025"
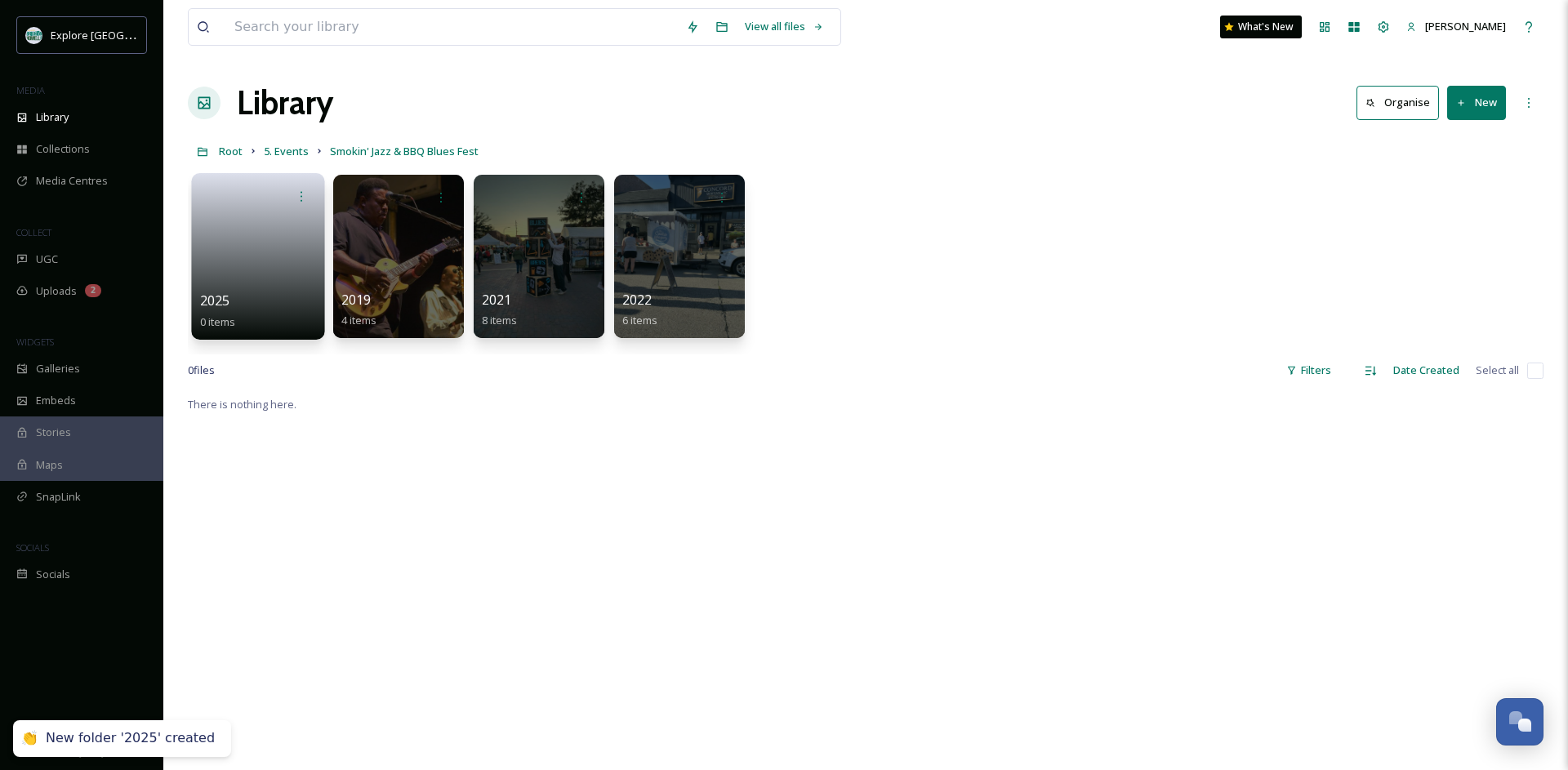
click at [257, 262] on link at bounding box center [258, 251] width 117 height 80
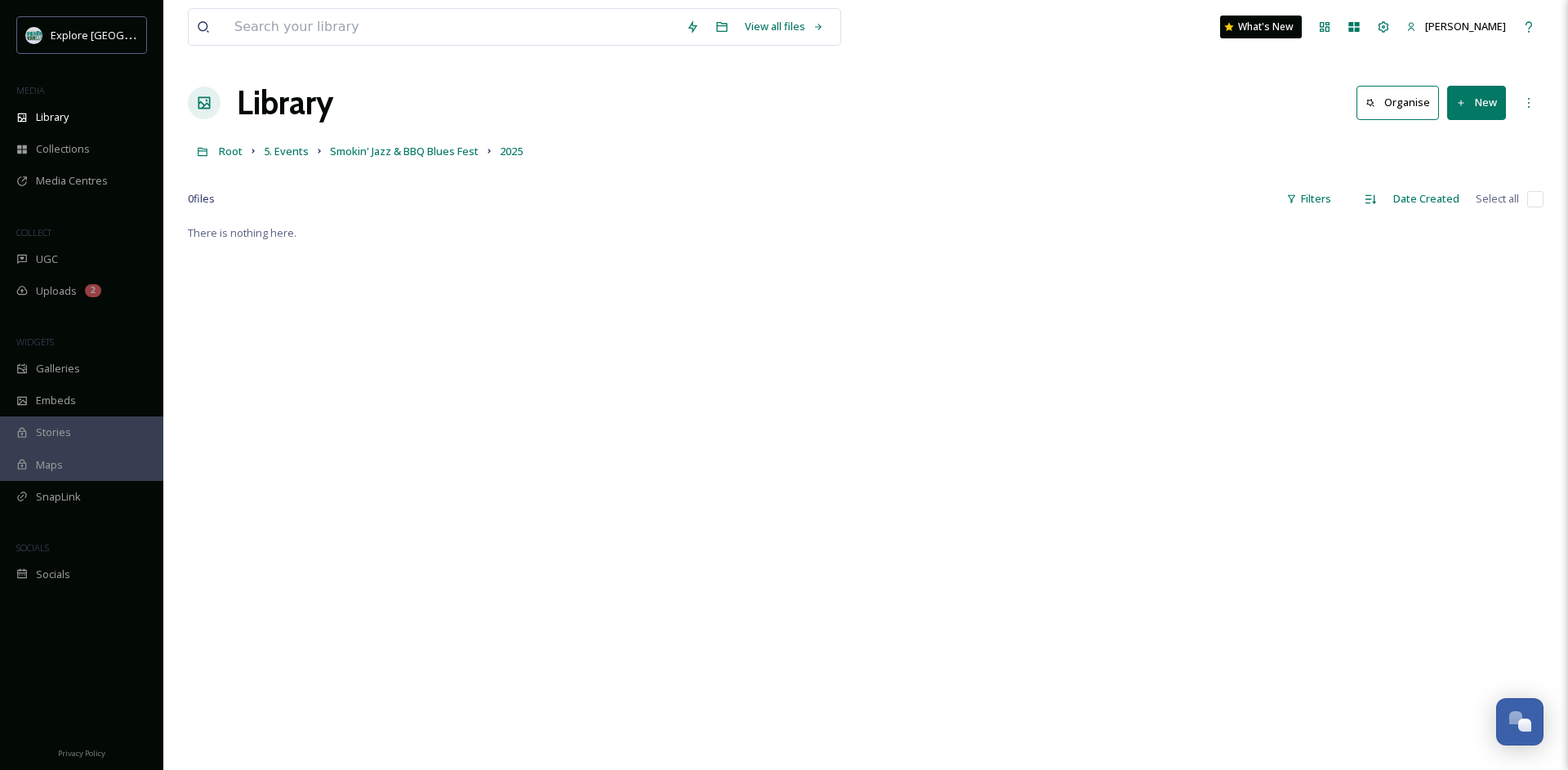
click at [1479, 109] on button "New" at bounding box center [1476, 102] width 59 height 33
click at [1447, 145] on span "File Upload" at bounding box center [1469, 141] width 54 height 15
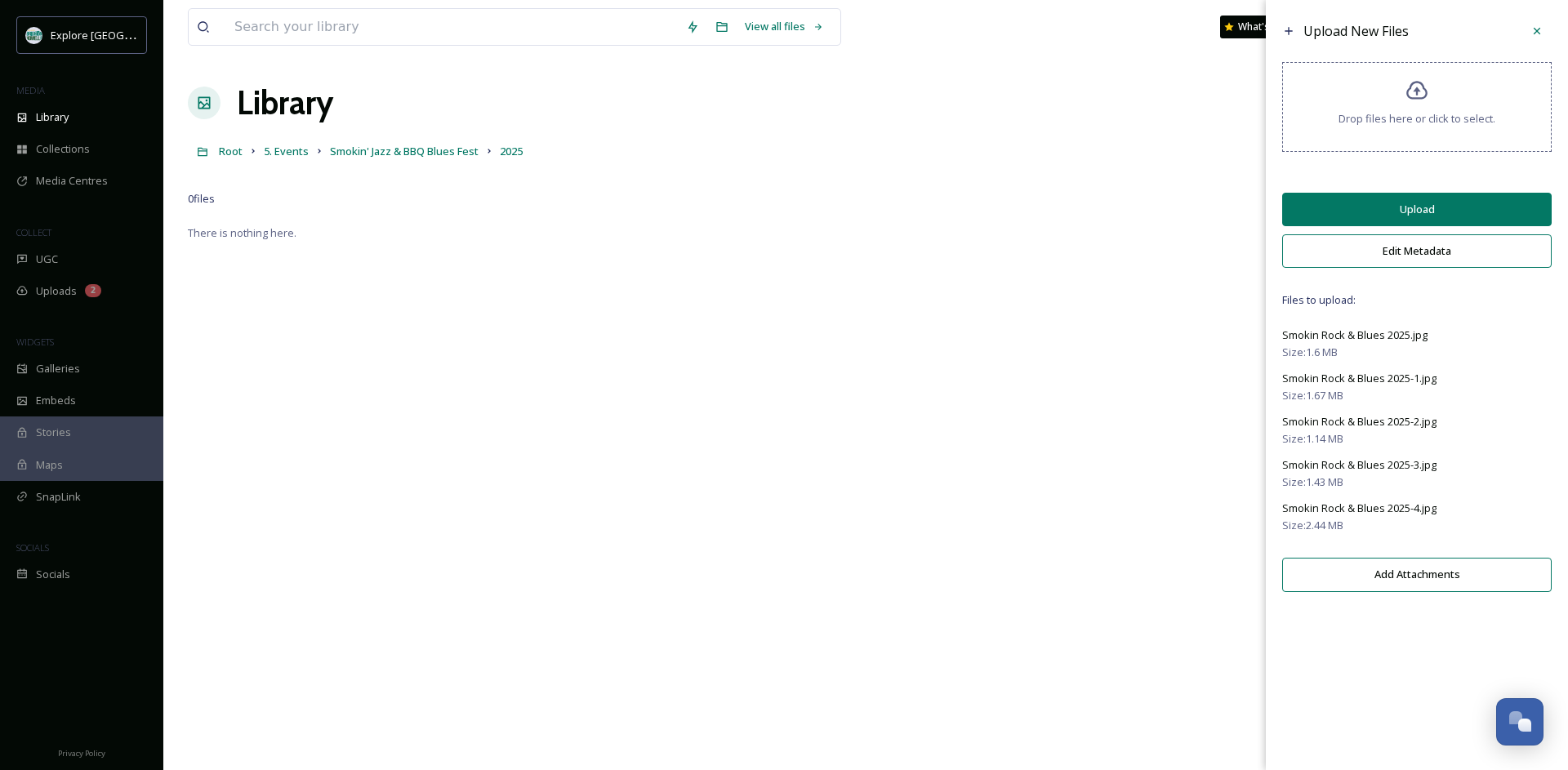
click at [1376, 212] on button "Upload" at bounding box center [1417, 209] width 269 height 33
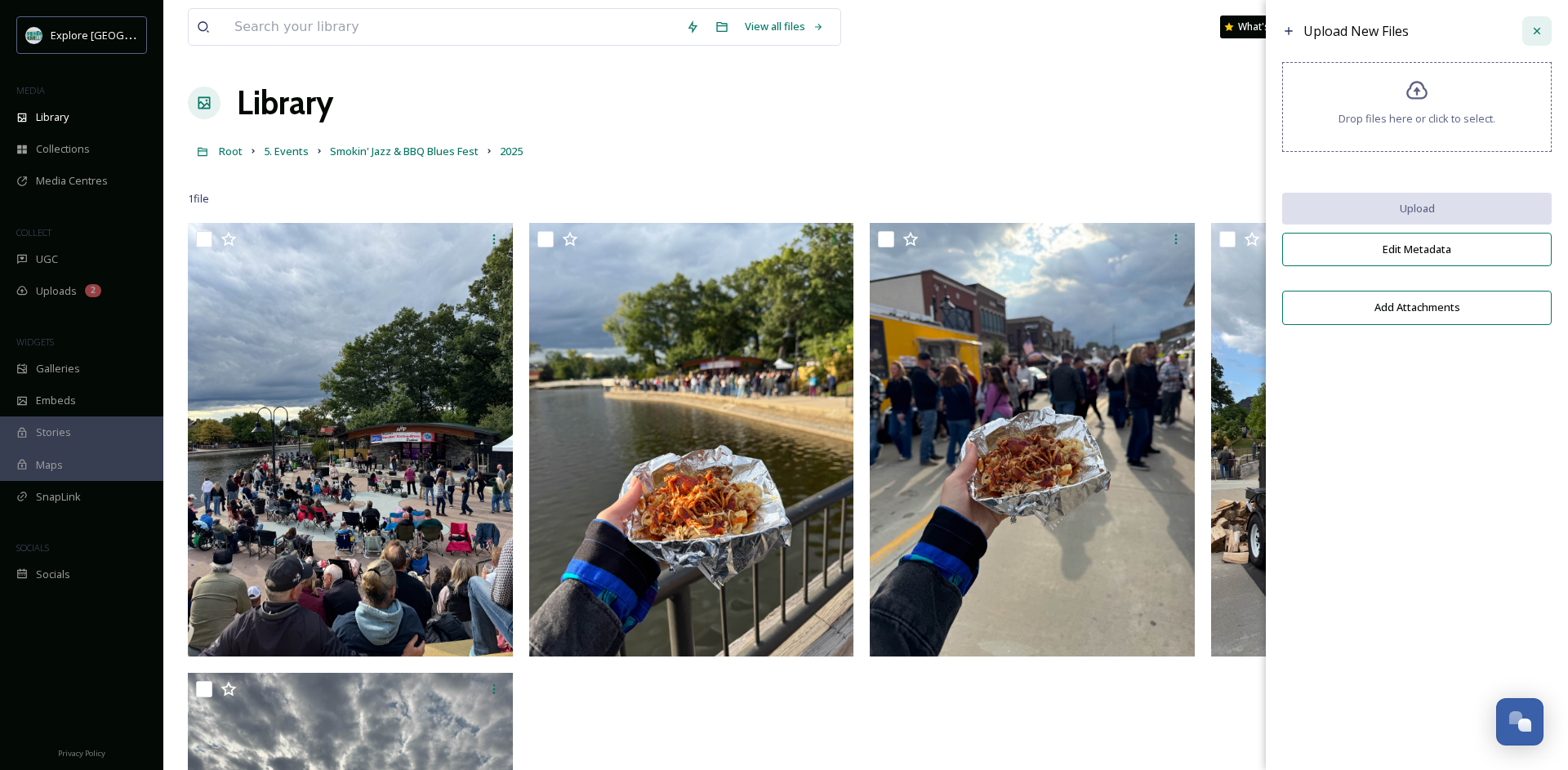
click at [1537, 28] on icon at bounding box center [1536, 31] width 13 height 13
